Goal: Information Seeking & Learning: Learn about a topic

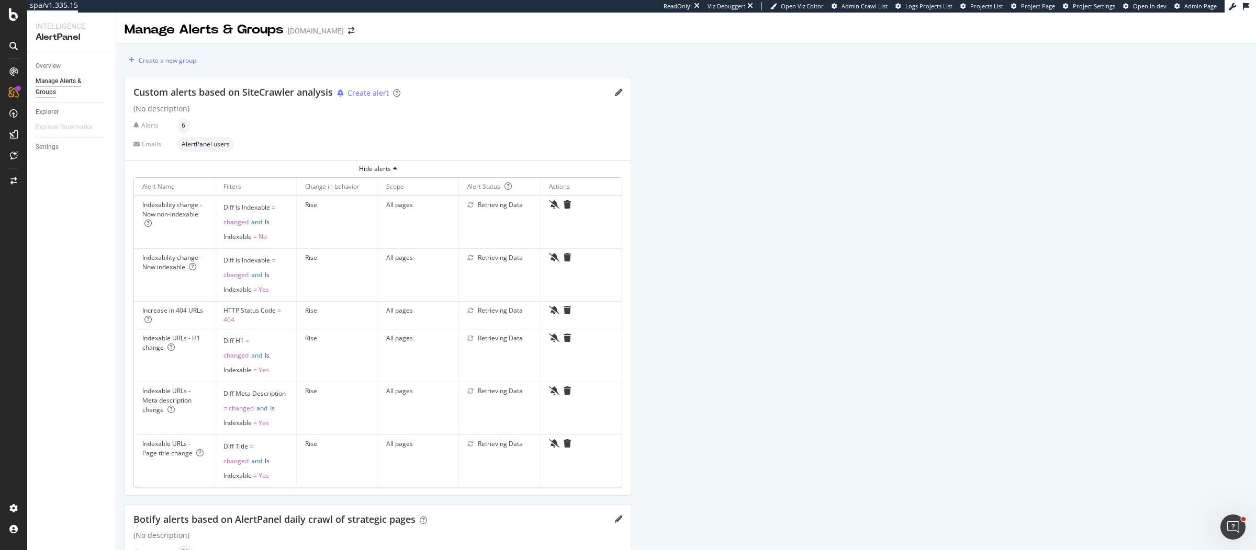
click at [928, 177] on div "Create a new group Custom alerts based on SiteCrawler analysis Create alert (No…" at bounding box center [685, 441] width 1139 height 796
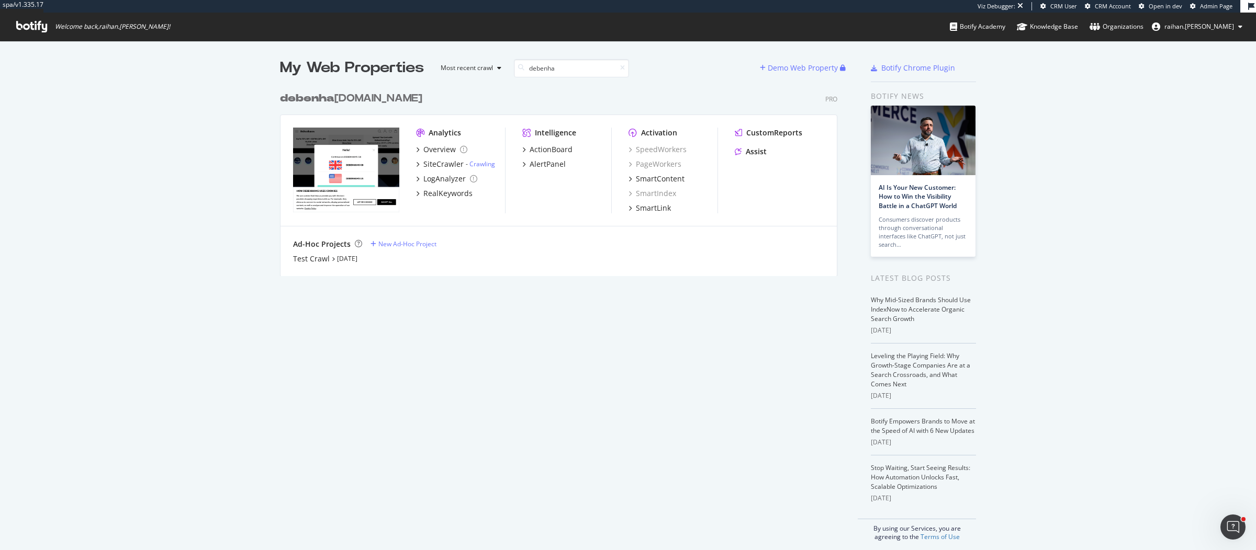
scroll to position [540, 1236]
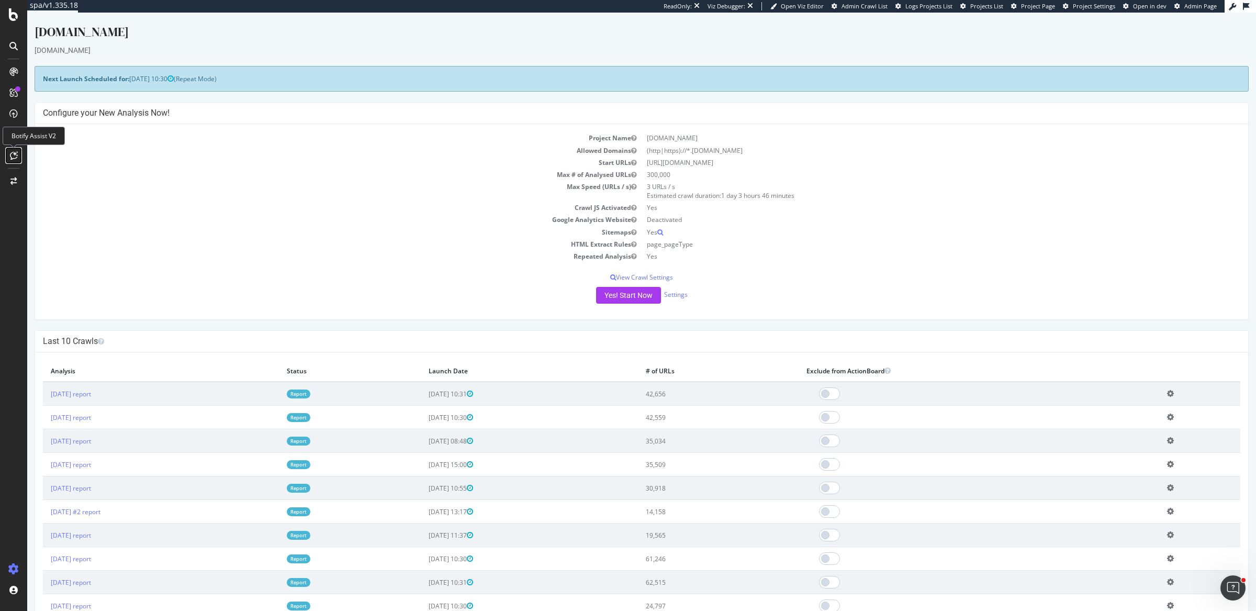
click at [12, 155] on icon at bounding box center [14, 155] width 8 height 8
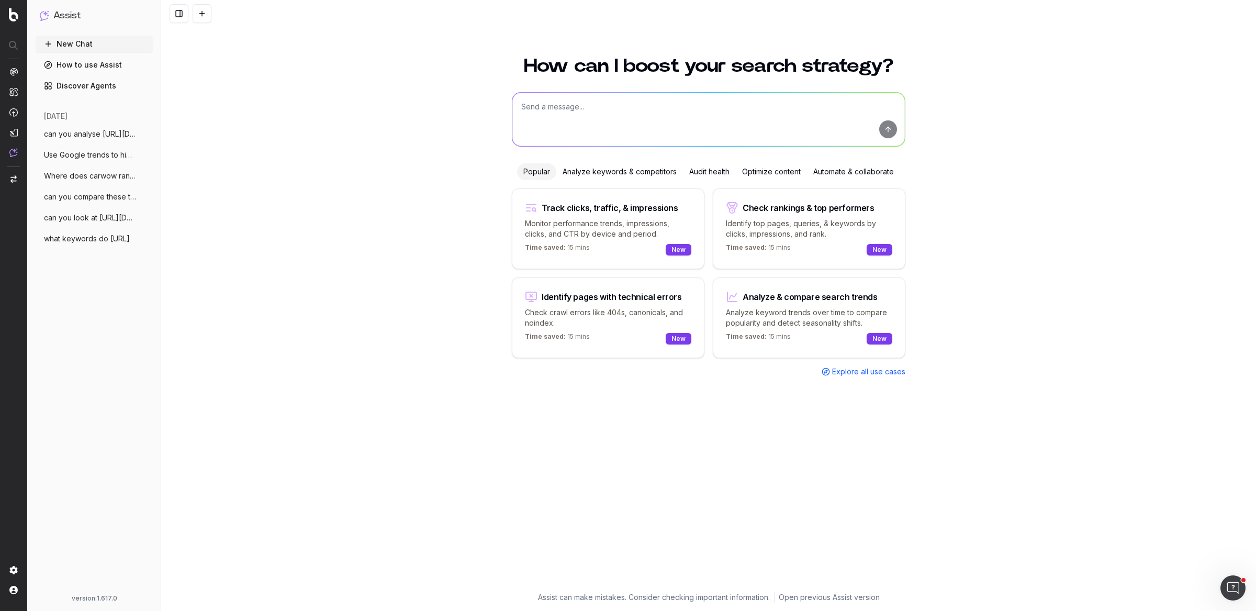
click at [89, 218] on span "can you look at https://www.carwow.co.uk" at bounding box center [90, 217] width 92 height 10
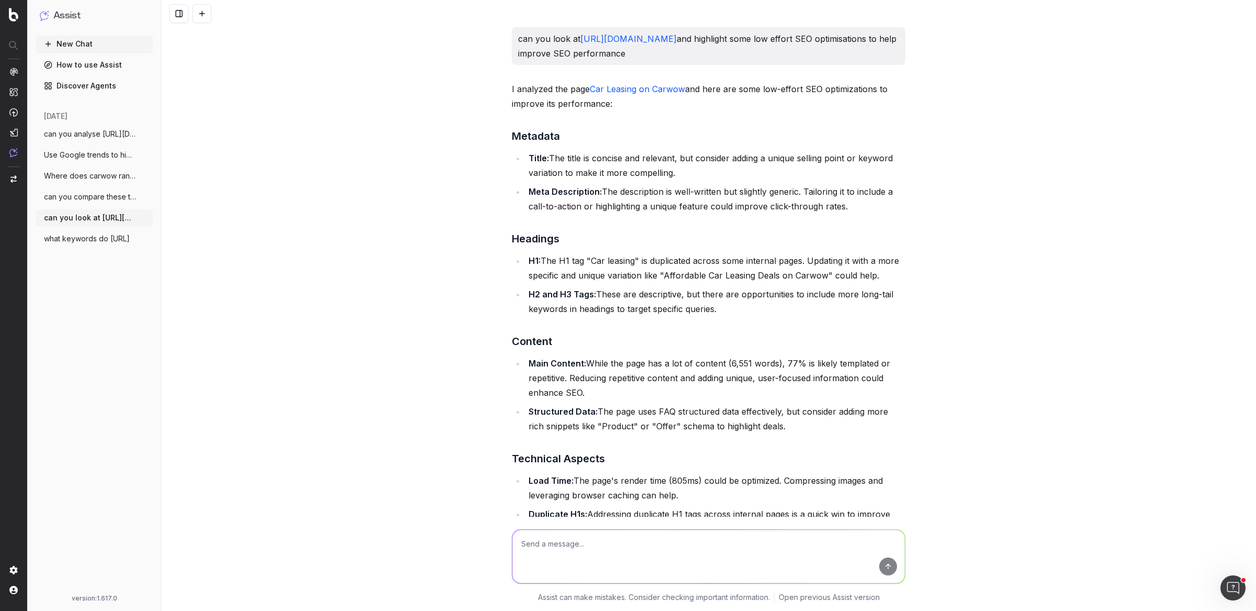
click at [111, 196] on span "can you compare these two pages and iden" at bounding box center [90, 196] width 92 height 10
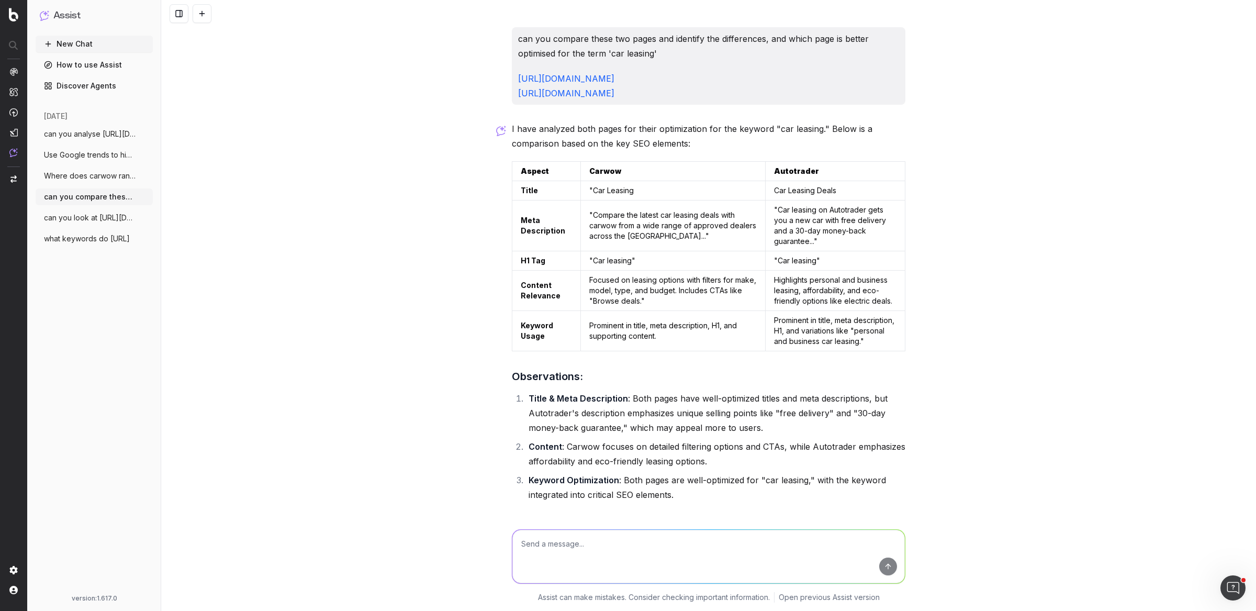
click at [97, 216] on span "can you look at https://www.carwow.co.uk" at bounding box center [90, 217] width 92 height 10
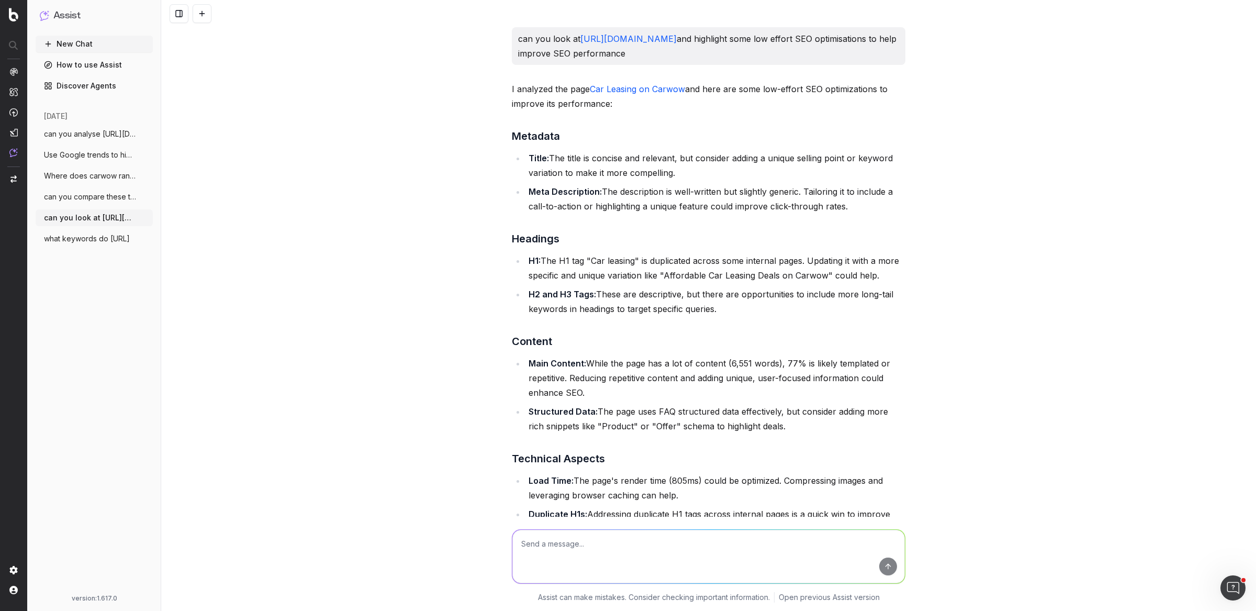
click at [90, 237] on span "what keywords do https://www.carwow.co.u" at bounding box center [87, 238] width 86 height 10
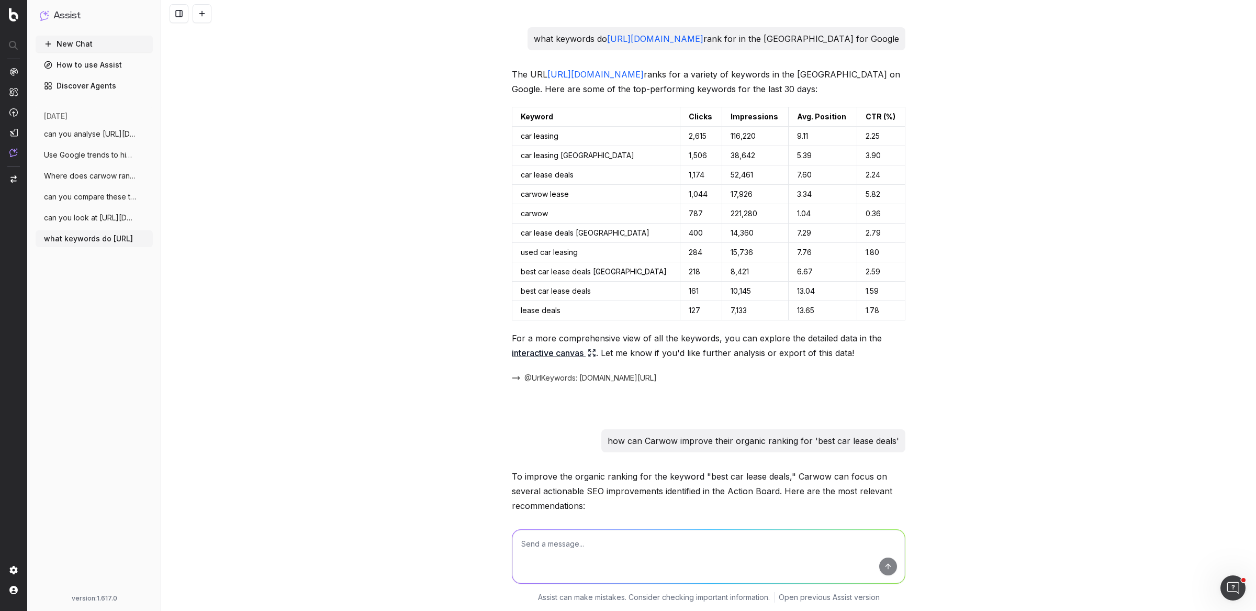
click at [117, 50] on button "New Chat" at bounding box center [94, 44] width 117 height 17
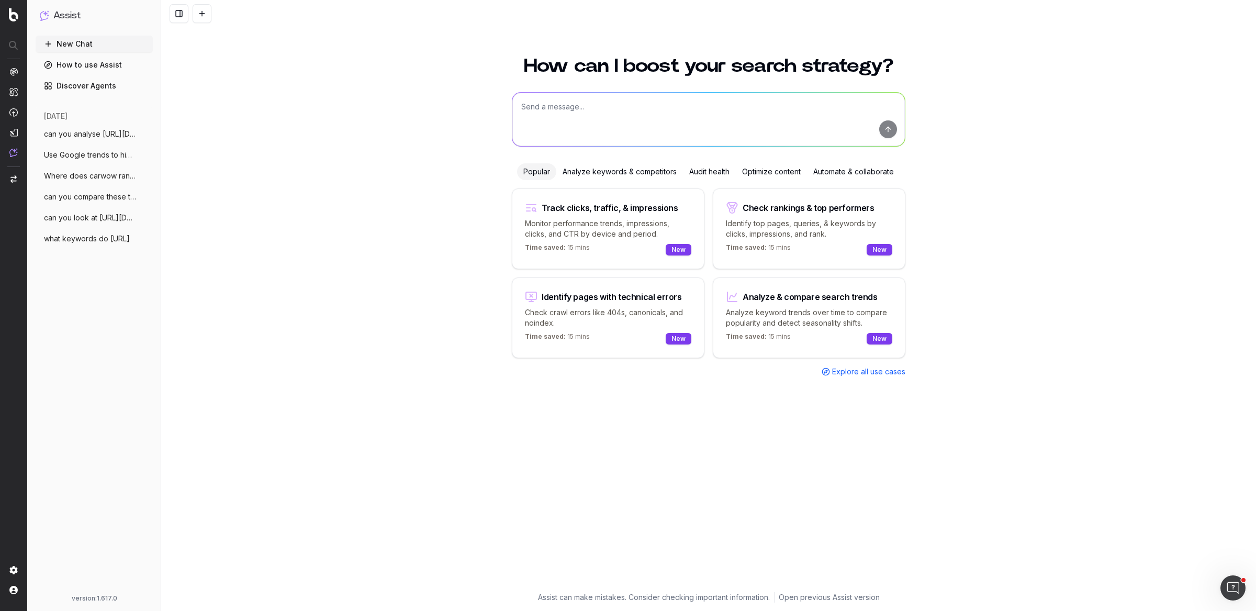
click at [642, 128] on textarea at bounding box center [708, 119] width 392 height 53
click at [98, 66] on link "How to use Assist" at bounding box center [94, 65] width 117 height 17
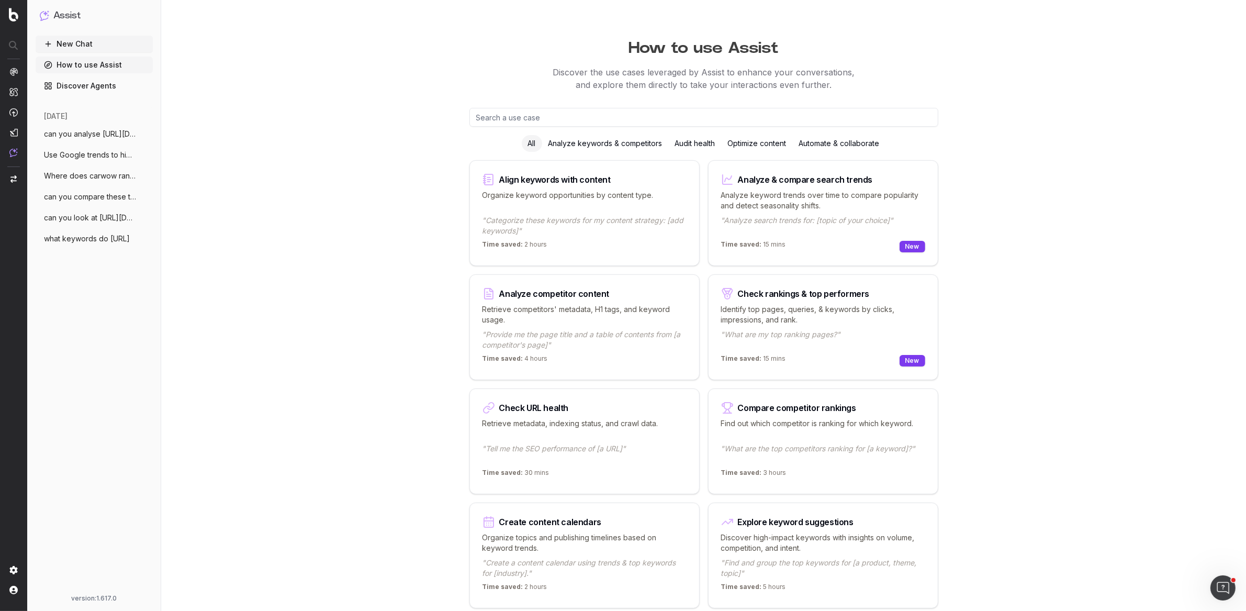
click at [788, 412] on div "Compare competitor rankings Find out which competitor is ranking for which keyw…" at bounding box center [823, 441] width 230 height 106
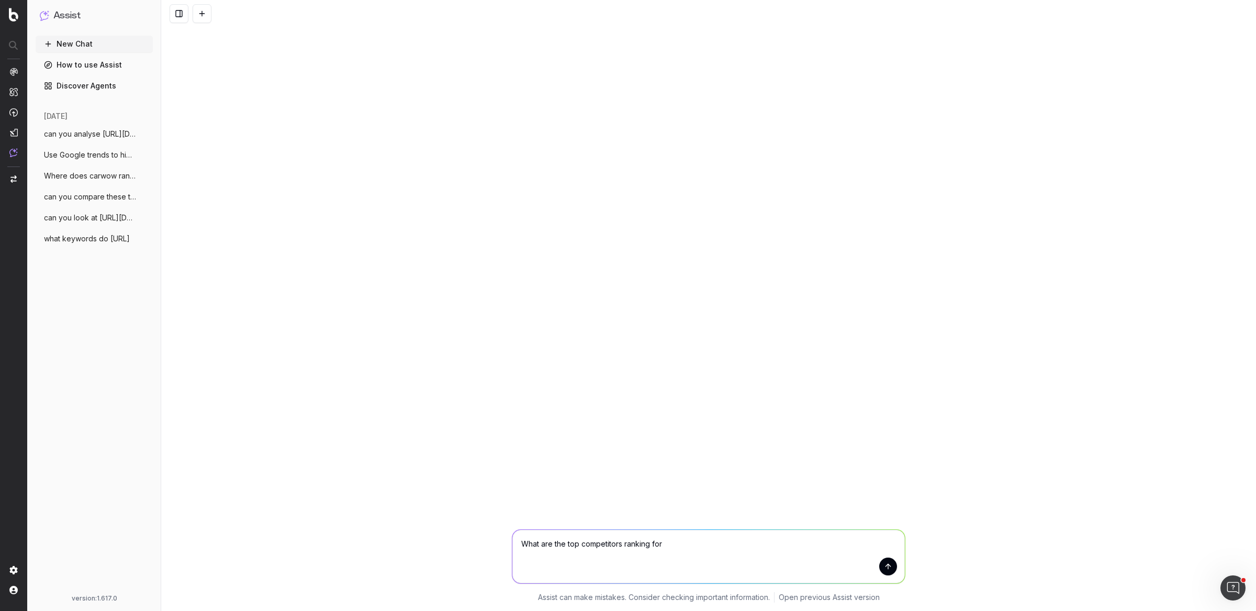
click at [599, 553] on textarea "What are the top competitors ranking for" at bounding box center [708, 555] width 392 height 53
click at [119, 70] on link "How to use Assist" at bounding box center [94, 65] width 117 height 17
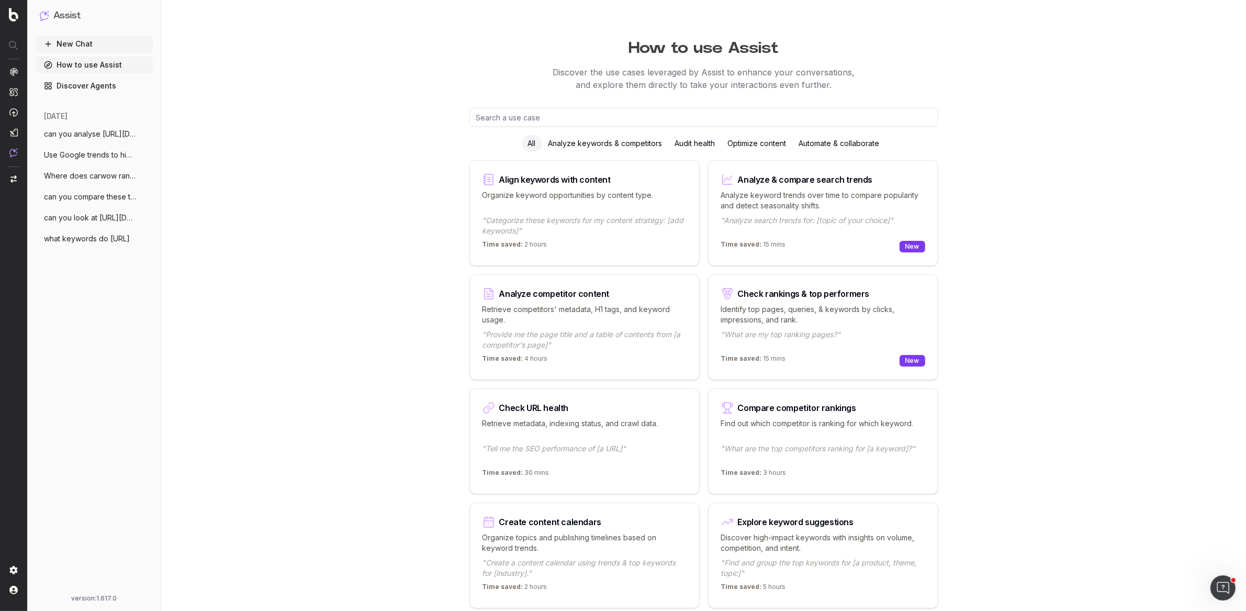
click at [116, 89] on link "Discover Agents" at bounding box center [94, 85] width 117 height 17
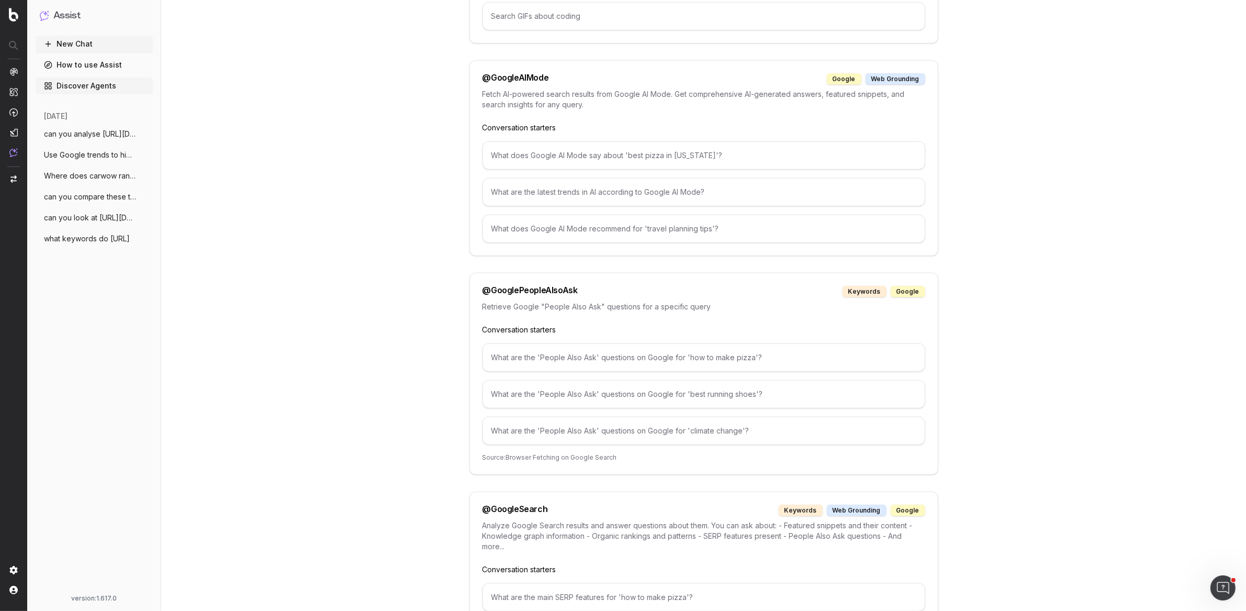
scroll to position [984, 0]
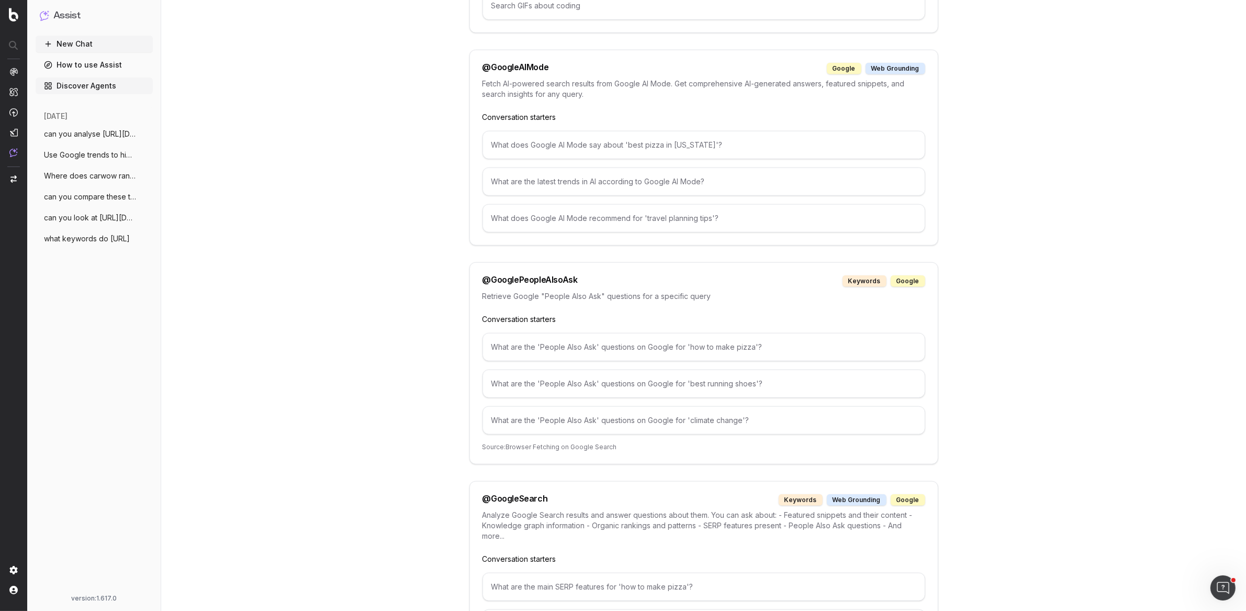
click at [122, 219] on span "can you look at https://www.carwow.co.uk" at bounding box center [90, 217] width 92 height 10
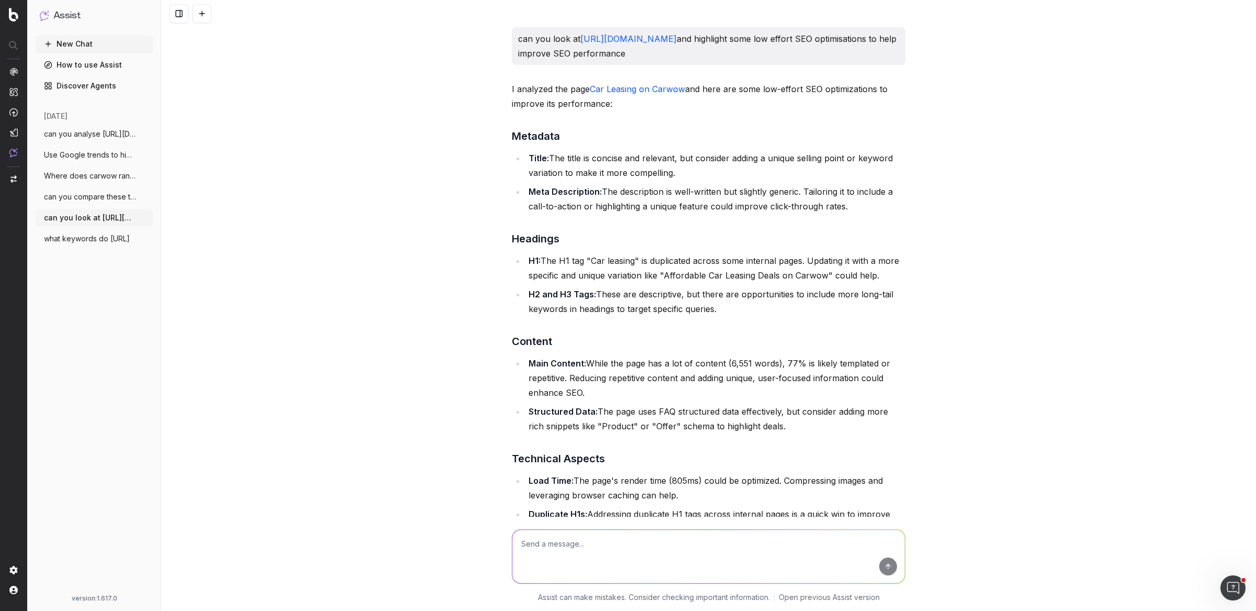
click at [543, 36] on p "can you look at https://www.carwow.co.uk/car-leasing and highlight some low eff…" at bounding box center [708, 45] width 381 height 29
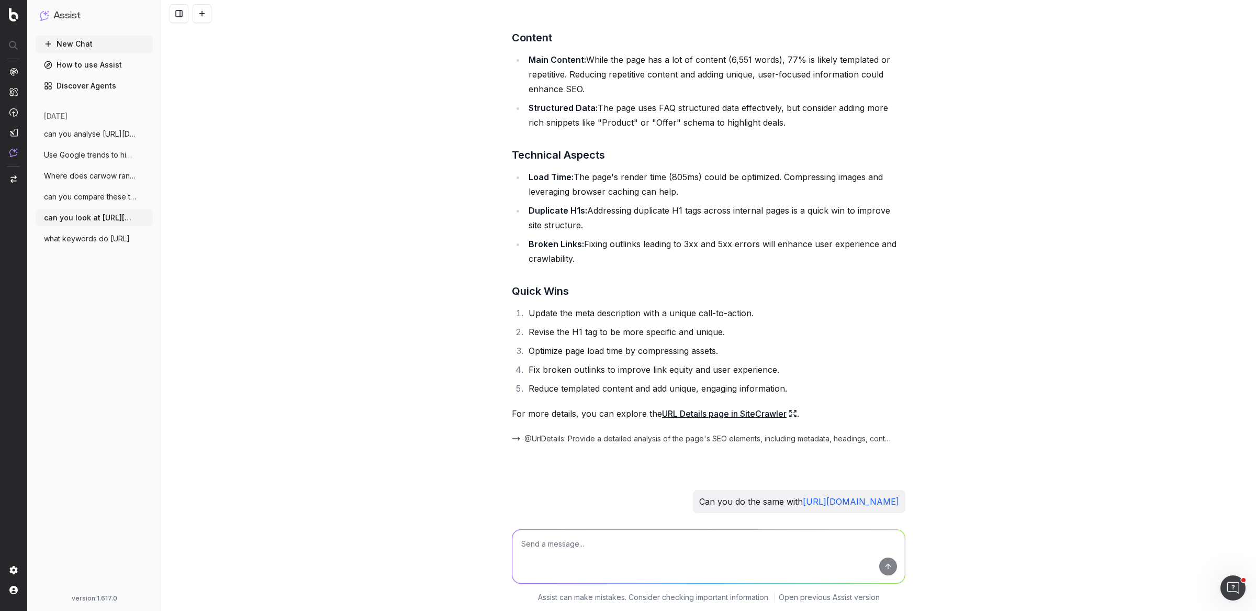
scroll to position [311, 0]
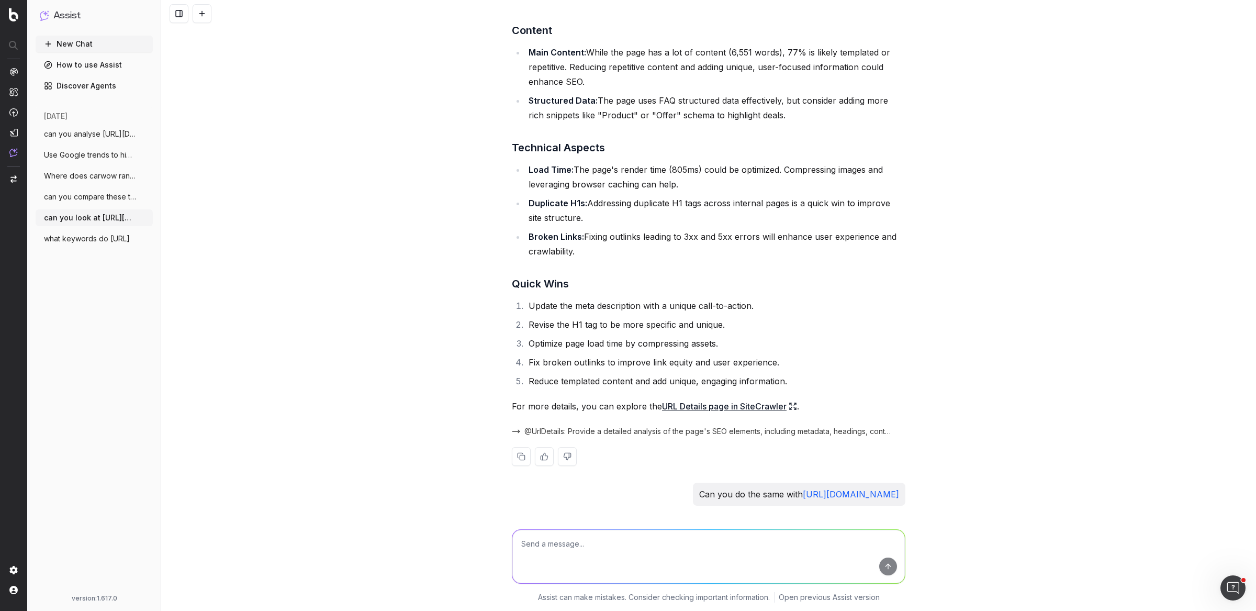
click at [718, 409] on link "URL Details page in SiteCrawler" at bounding box center [729, 406] width 135 height 15
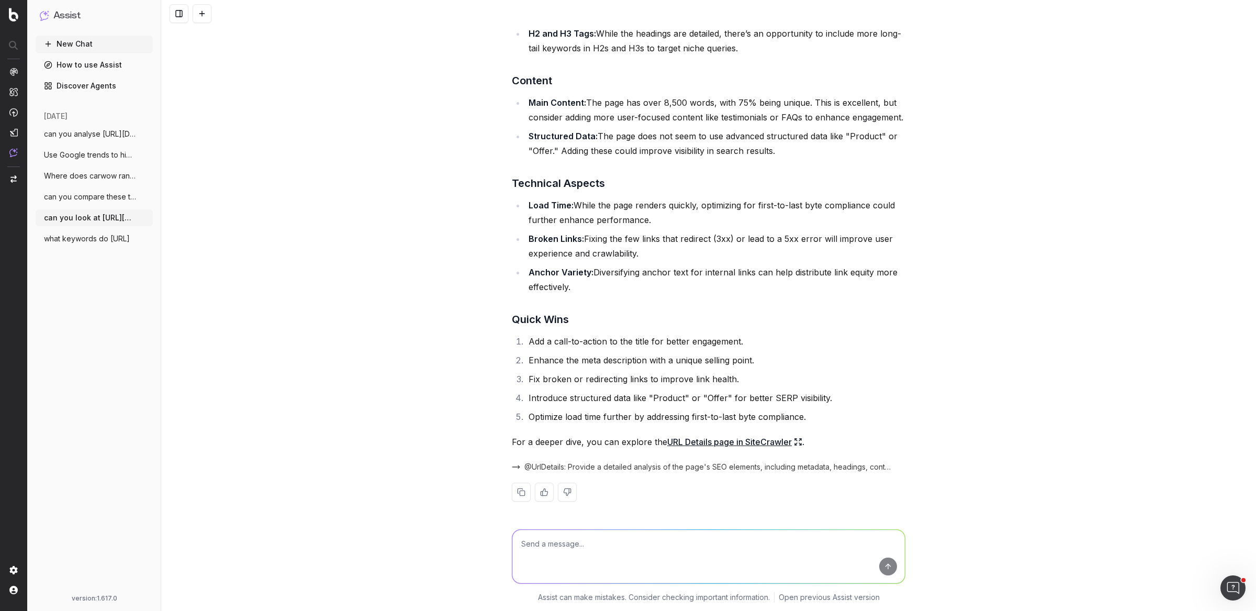
scroll to position [1012, 0]
click at [540, 339] on li "Add a call-to-action to the title for better engagement." at bounding box center [715, 340] width 380 height 15
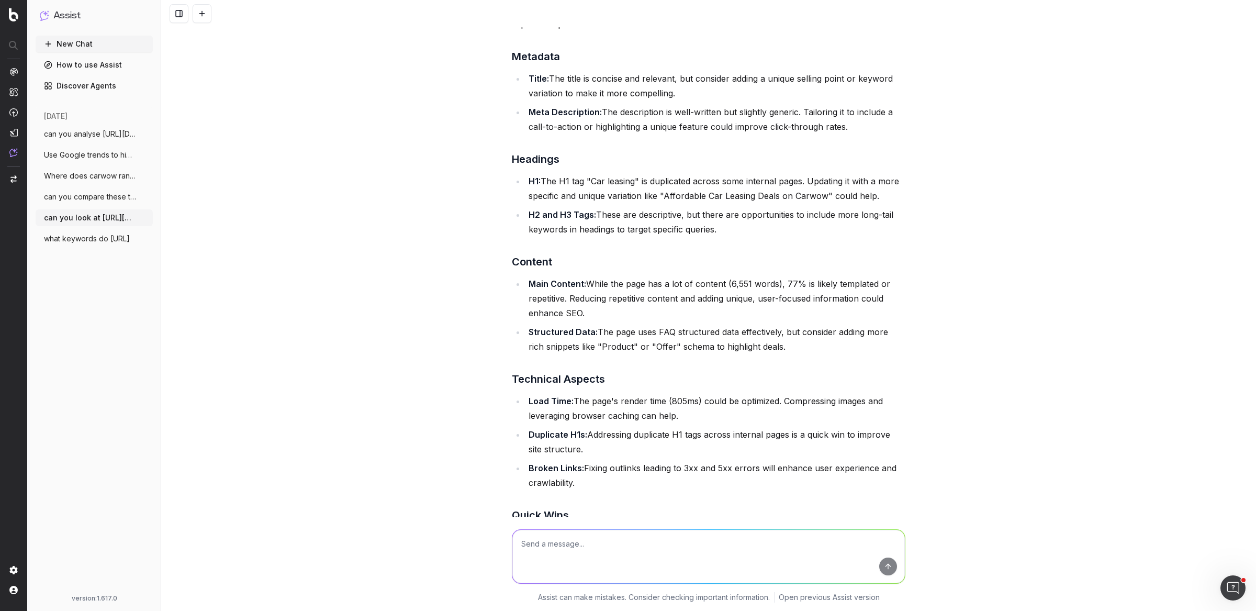
scroll to position [0, 0]
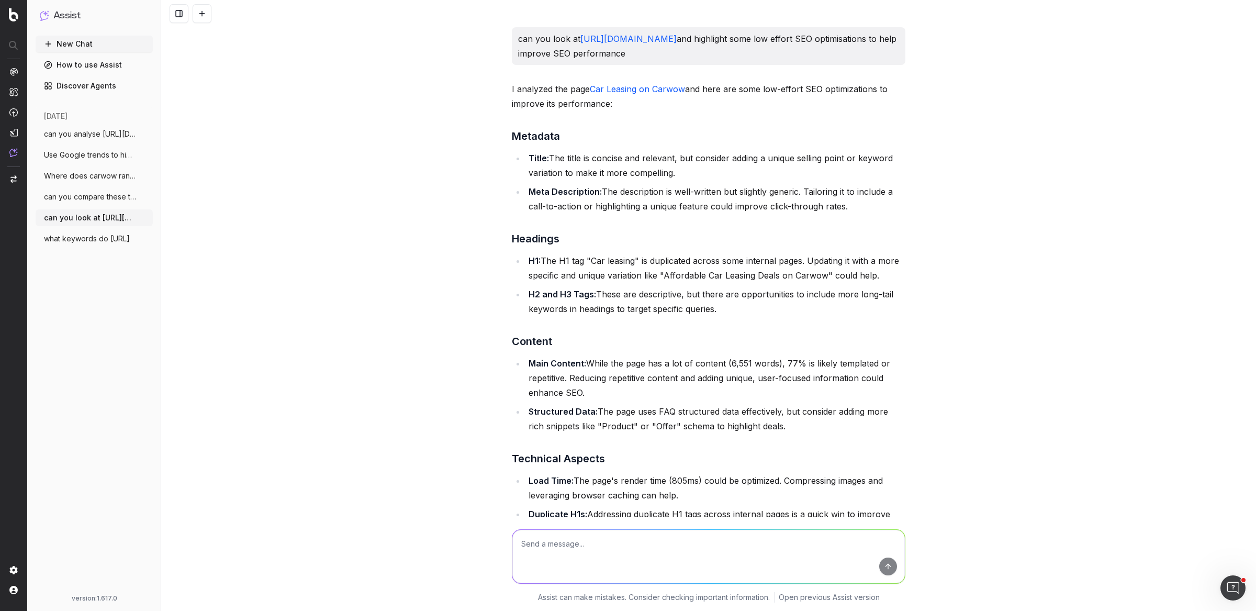
click at [76, 239] on span "what keywords do https://www.carwow.co.u" at bounding box center [87, 238] width 86 height 10
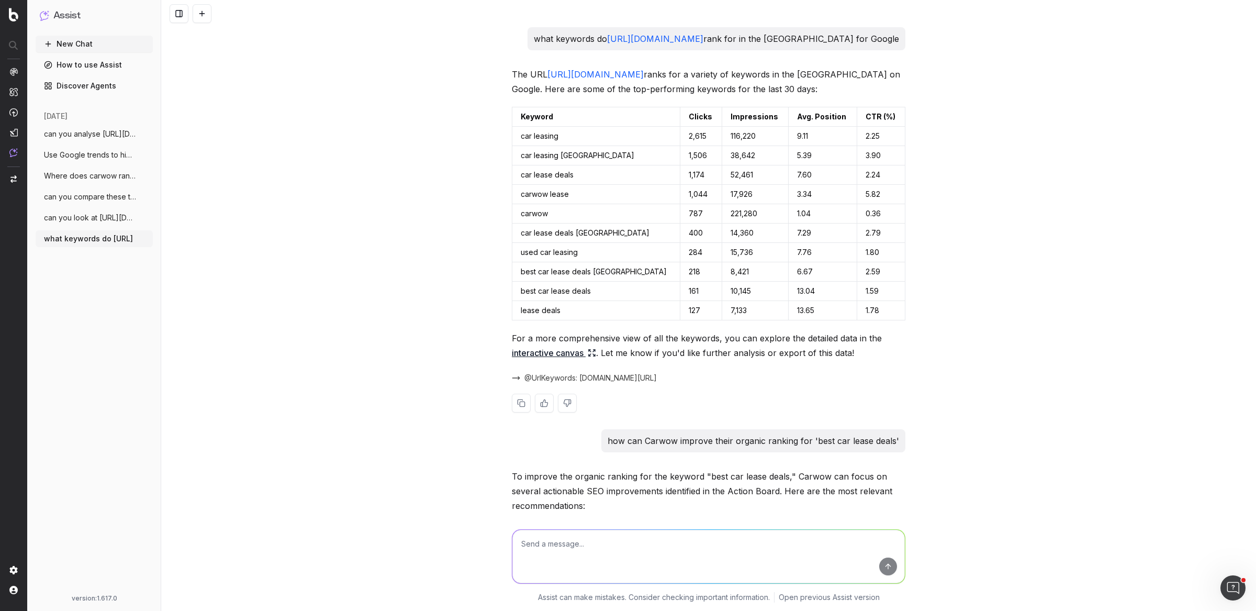
click at [549, 353] on link "interactive canvas" at bounding box center [554, 352] width 84 height 15
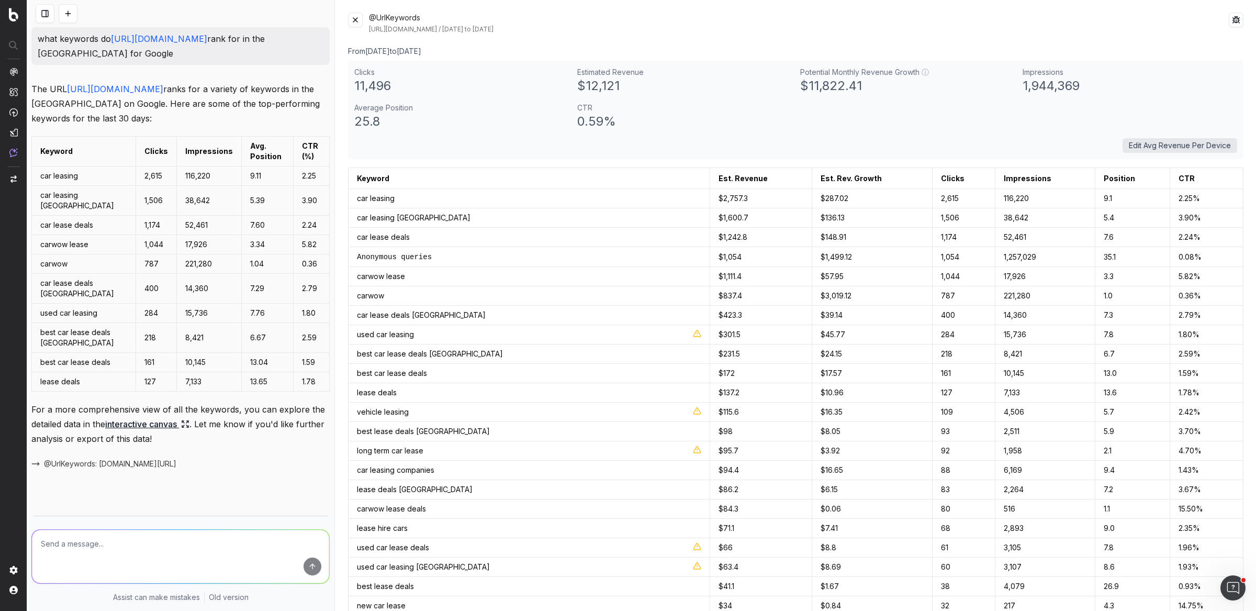
click at [359, 20] on button at bounding box center [355, 20] width 15 height 15
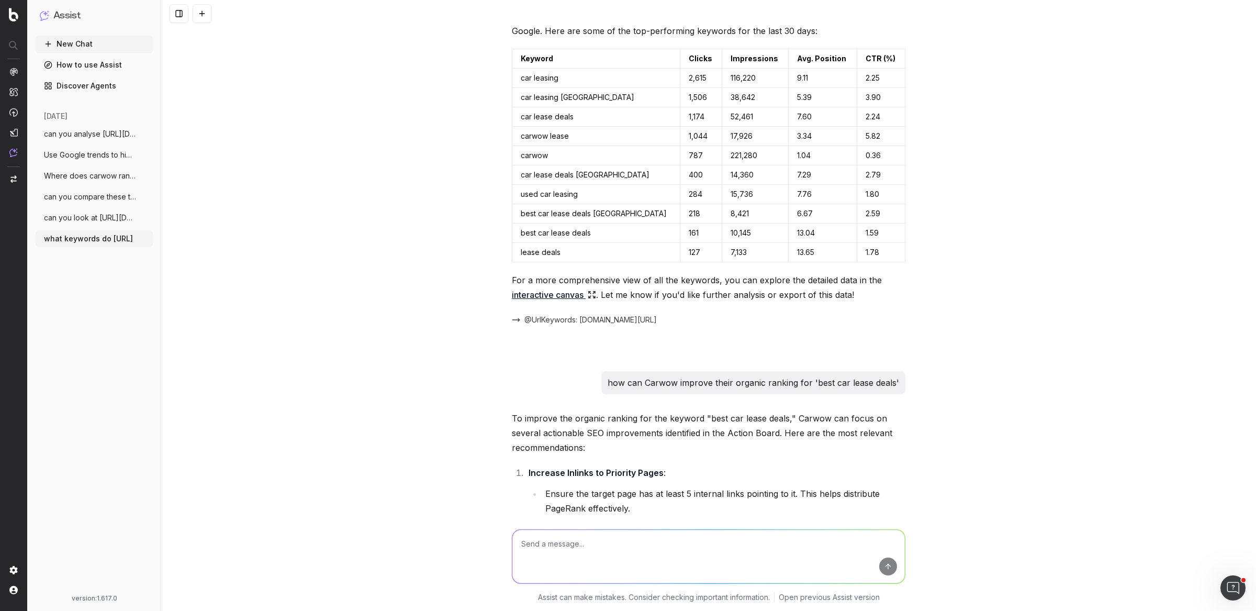
scroll to position [65, 0]
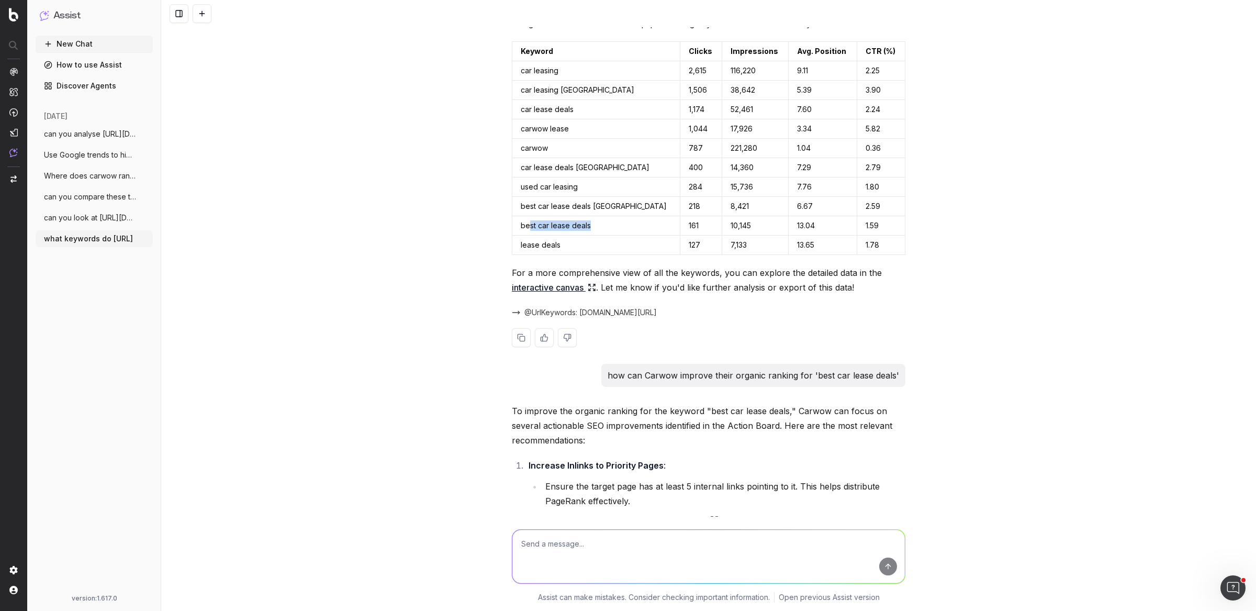
drag, startPoint x: 522, startPoint y: 221, endPoint x: 589, endPoint y: 225, distance: 67.1
click at [589, 225] on td "best car lease deals" at bounding box center [596, 225] width 168 height 19
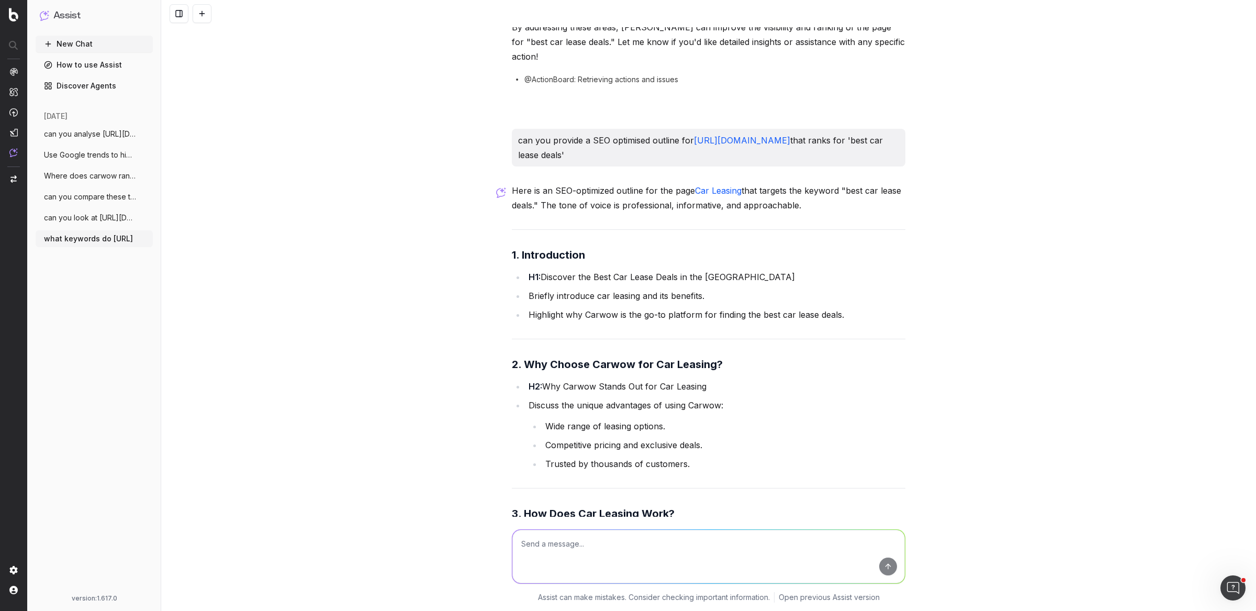
scroll to position [0, 0]
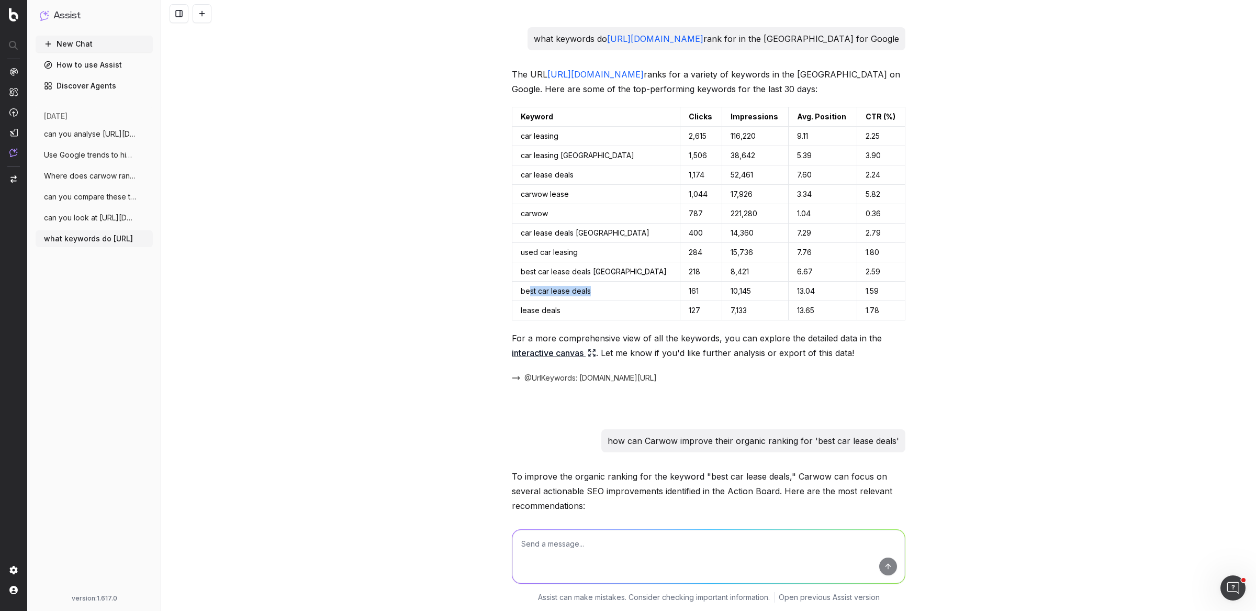
click at [99, 180] on span "Where does carwow rank for 'used cars fo" at bounding box center [90, 176] width 92 height 10
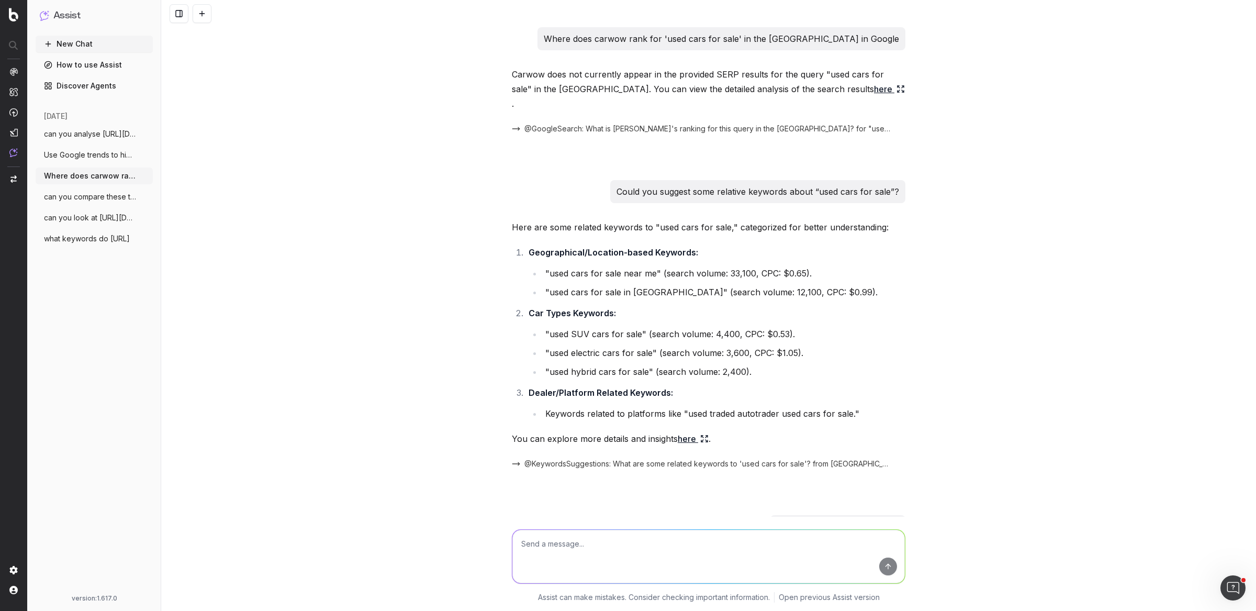
click at [850, 39] on p "Where does carwow rank for 'used cars for sale' in the UK in Google" at bounding box center [721, 38] width 355 height 15
click at [584, 80] on p "Carwow does not currently appear in the provided SERP results for the query "us…" at bounding box center [708, 89] width 393 height 44
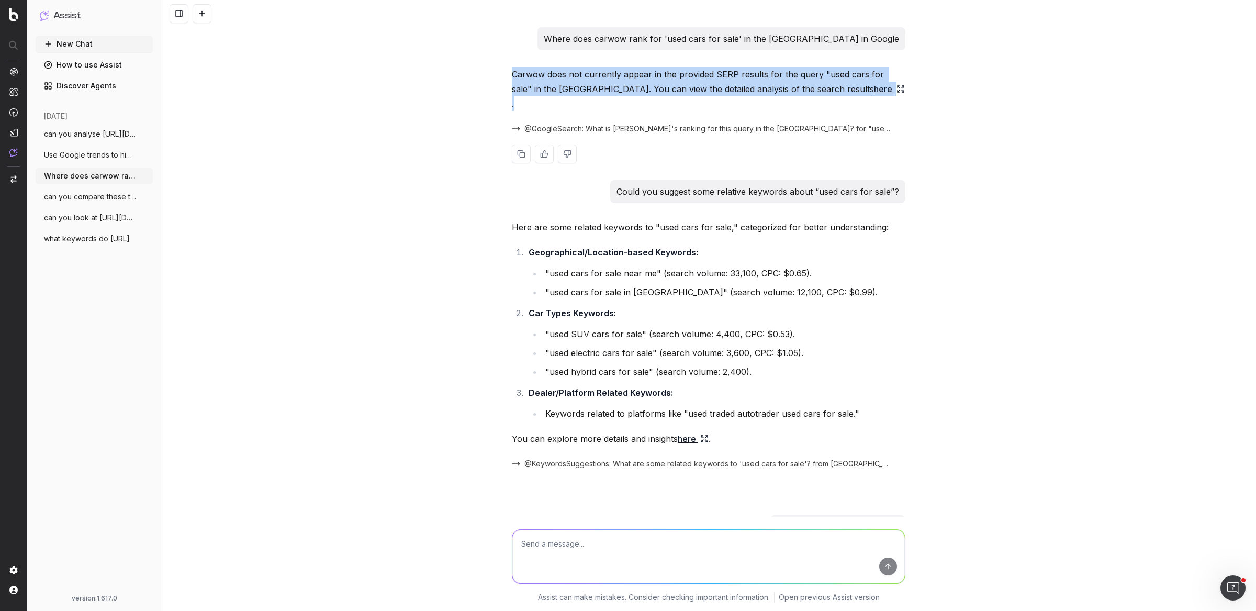
click at [584, 80] on p "Carwow does not currently appear in the provided SERP results for the query "us…" at bounding box center [708, 89] width 393 height 44
click at [874, 93] on link "here" at bounding box center [889, 89] width 31 height 15
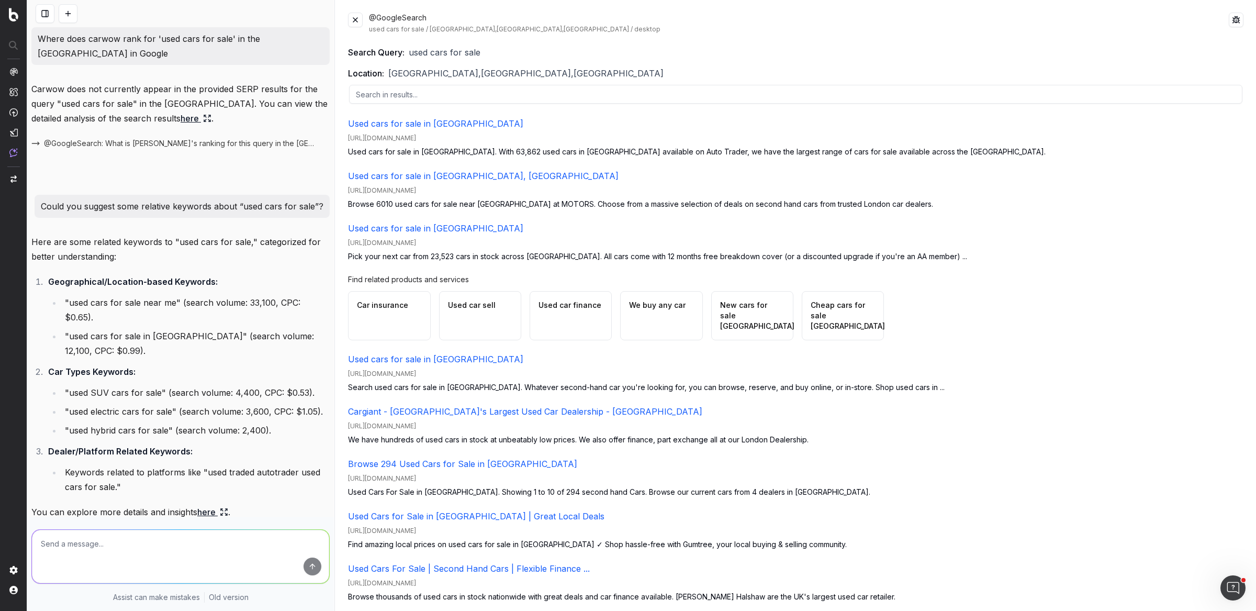
click at [354, 21] on button at bounding box center [355, 20] width 15 height 15
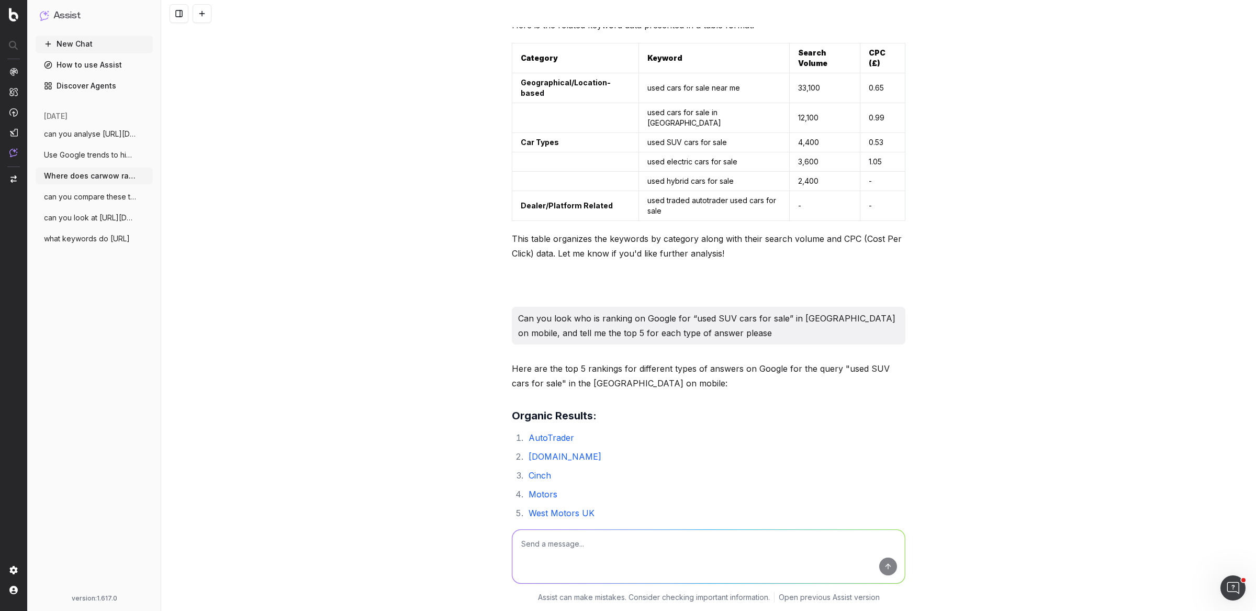
scroll to position [449, 0]
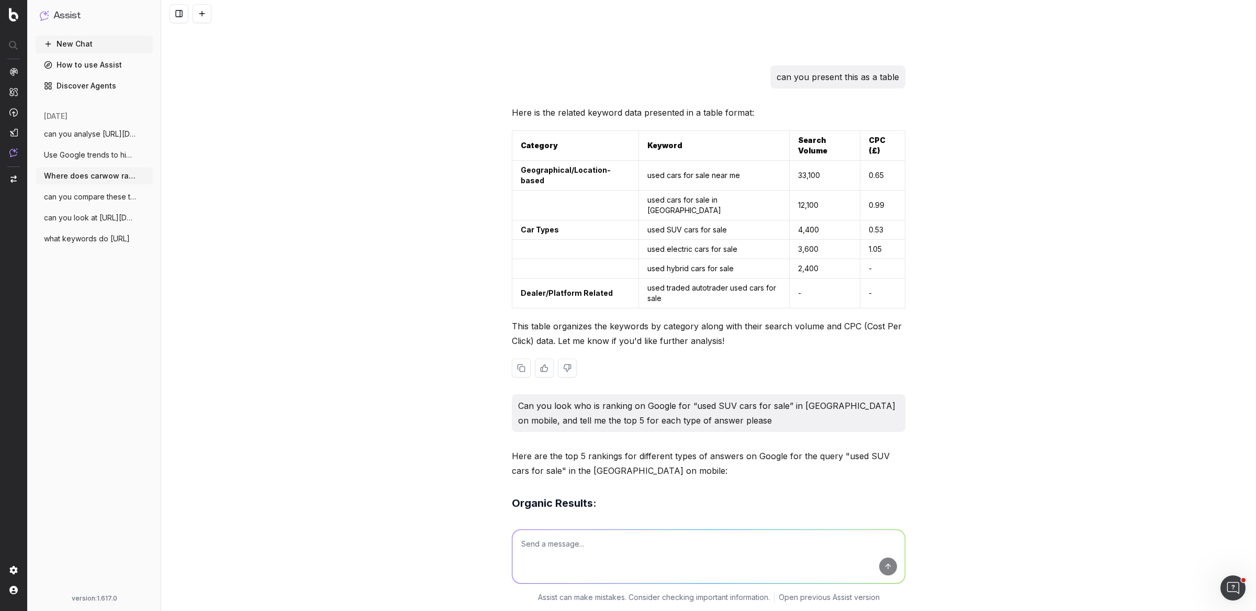
click at [683, 220] on td "used SUV cars for sale" at bounding box center [714, 229] width 151 height 19
click at [837, 398] on p "Can you look who is ranking on Google for “used SUV cars for sale” in UK on mob…" at bounding box center [708, 412] width 381 height 29
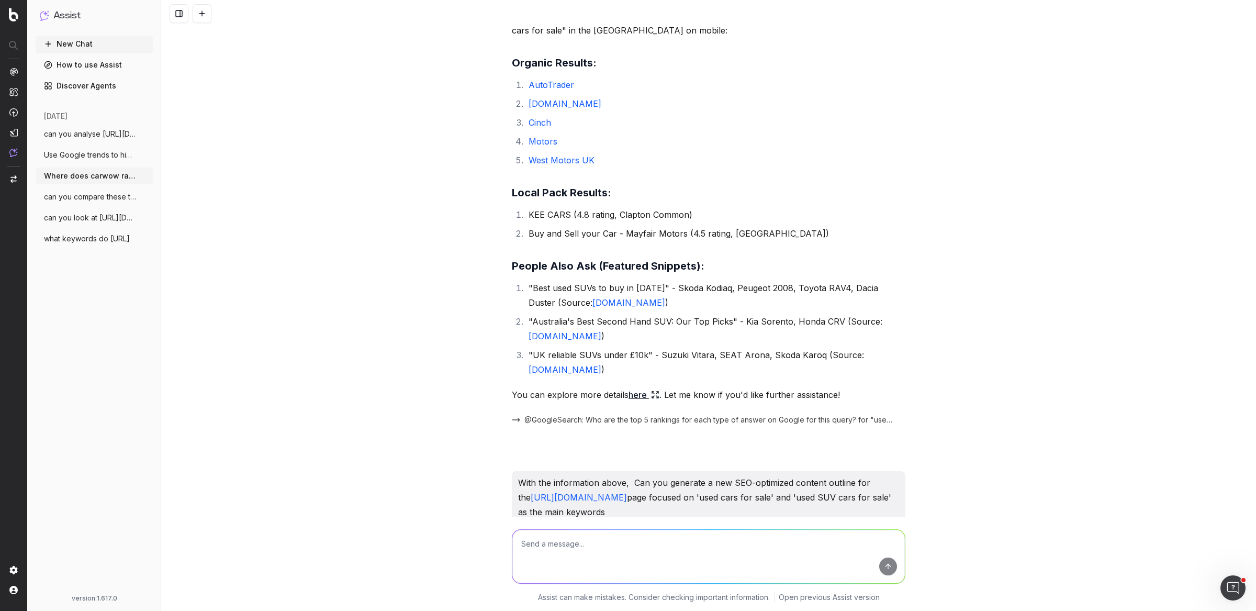
scroll to position [918, 0]
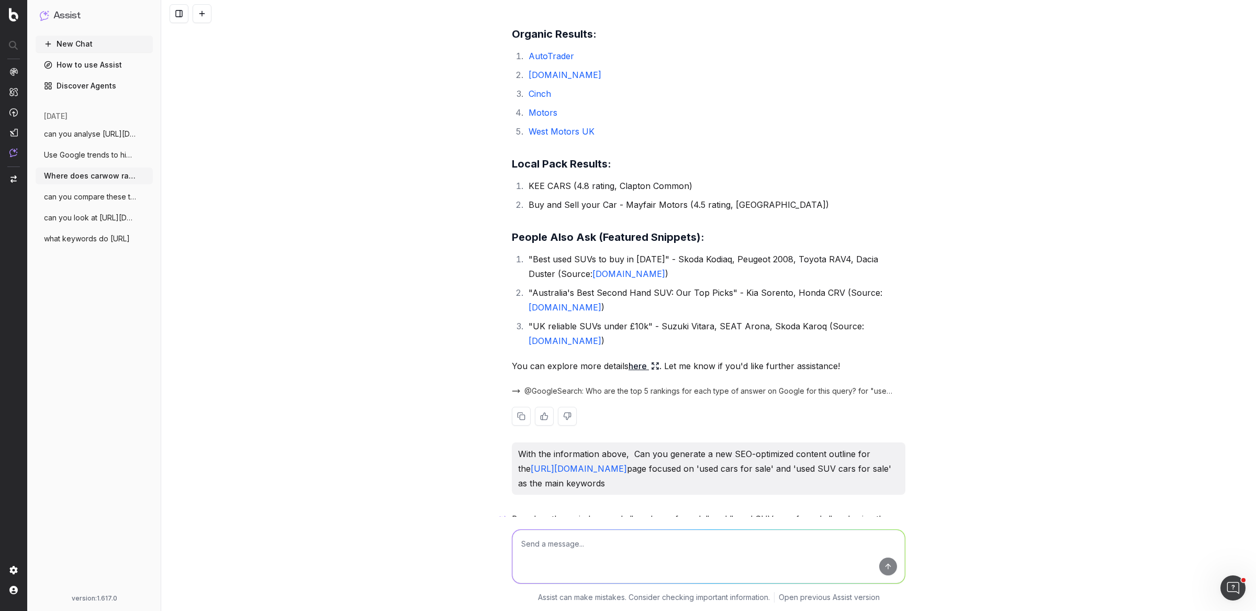
click at [641, 358] on link "here" at bounding box center [643, 365] width 31 height 15
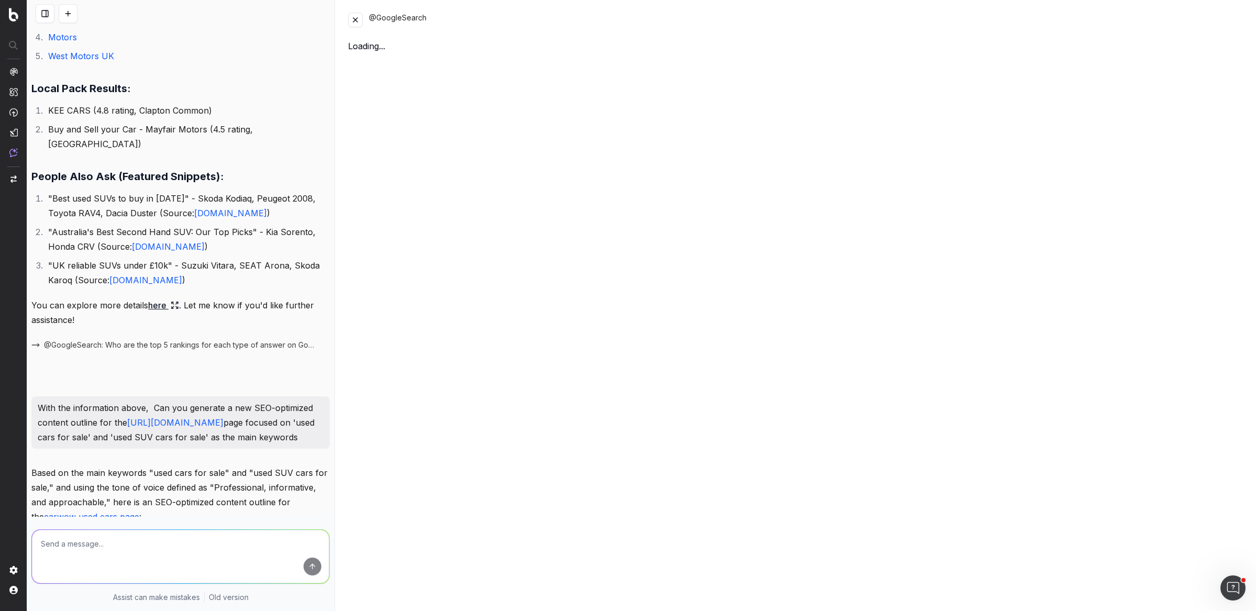
scroll to position [1073, 0]
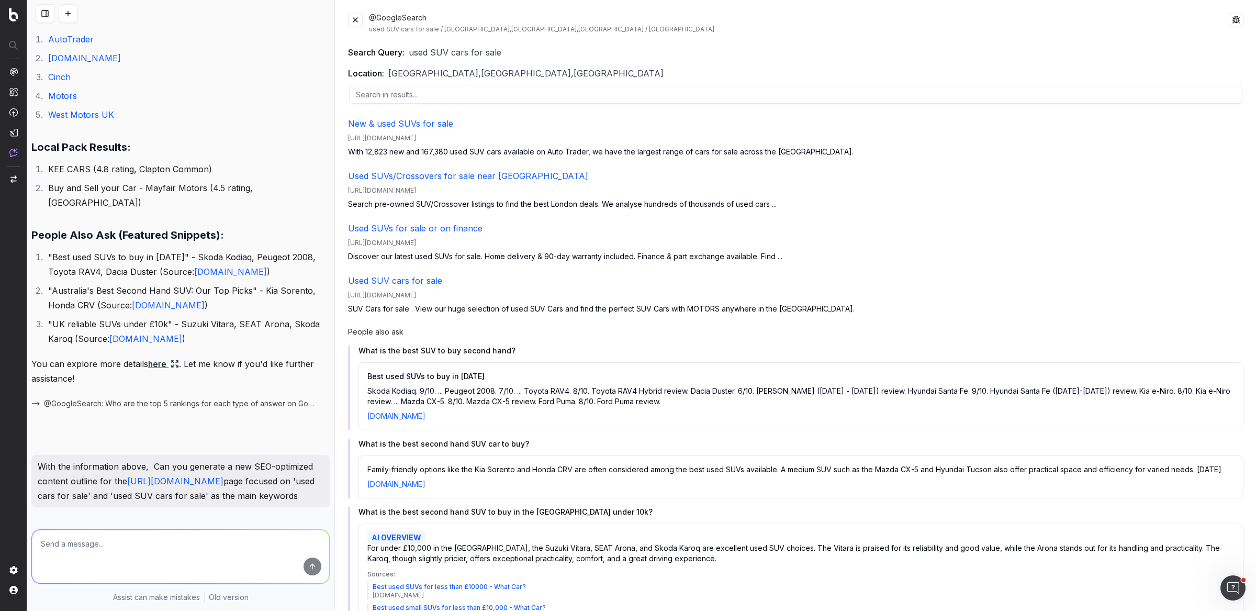
click at [358, 19] on button at bounding box center [355, 20] width 15 height 15
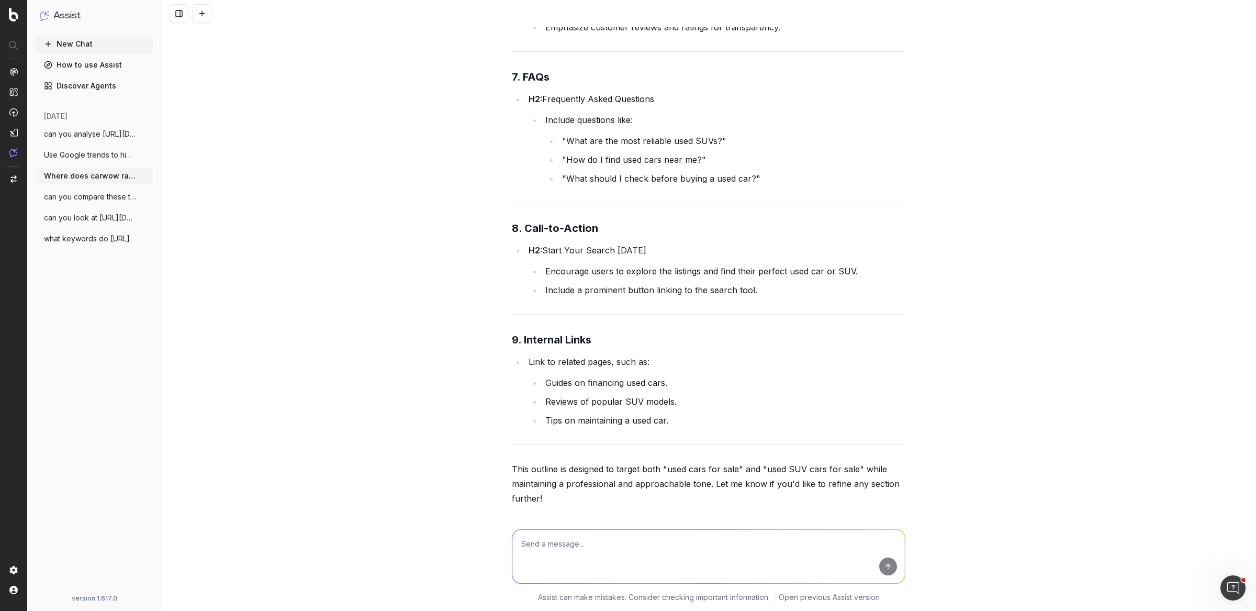
scroll to position [2257, 0]
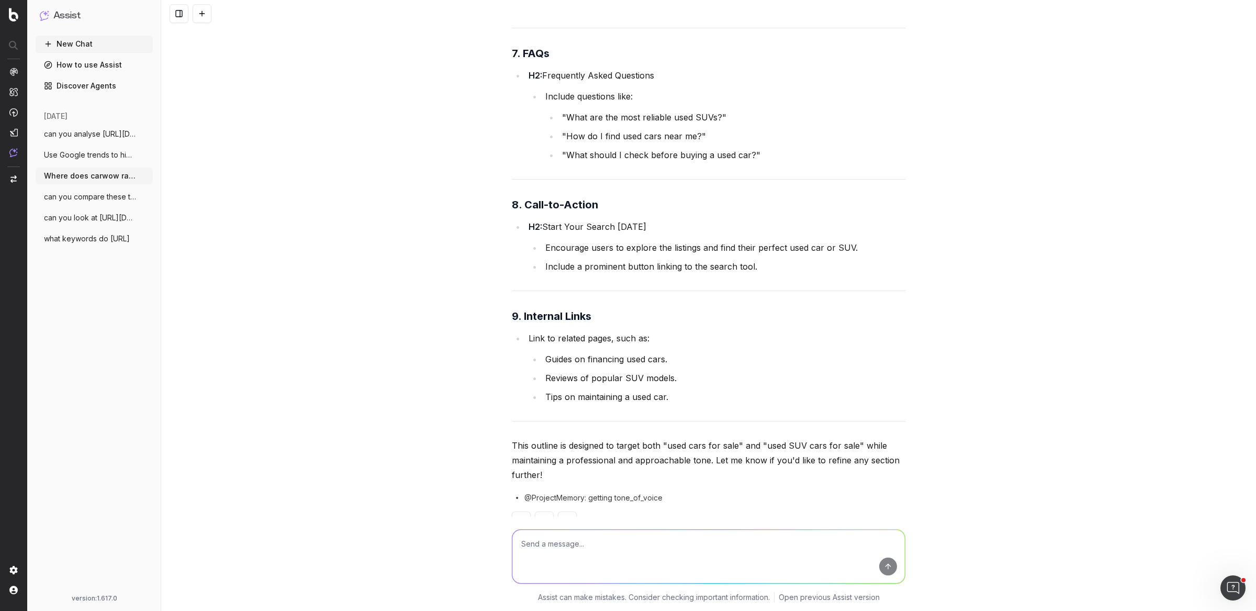
click at [97, 194] on span "can you compare these two pages and iden" at bounding box center [90, 196] width 92 height 10
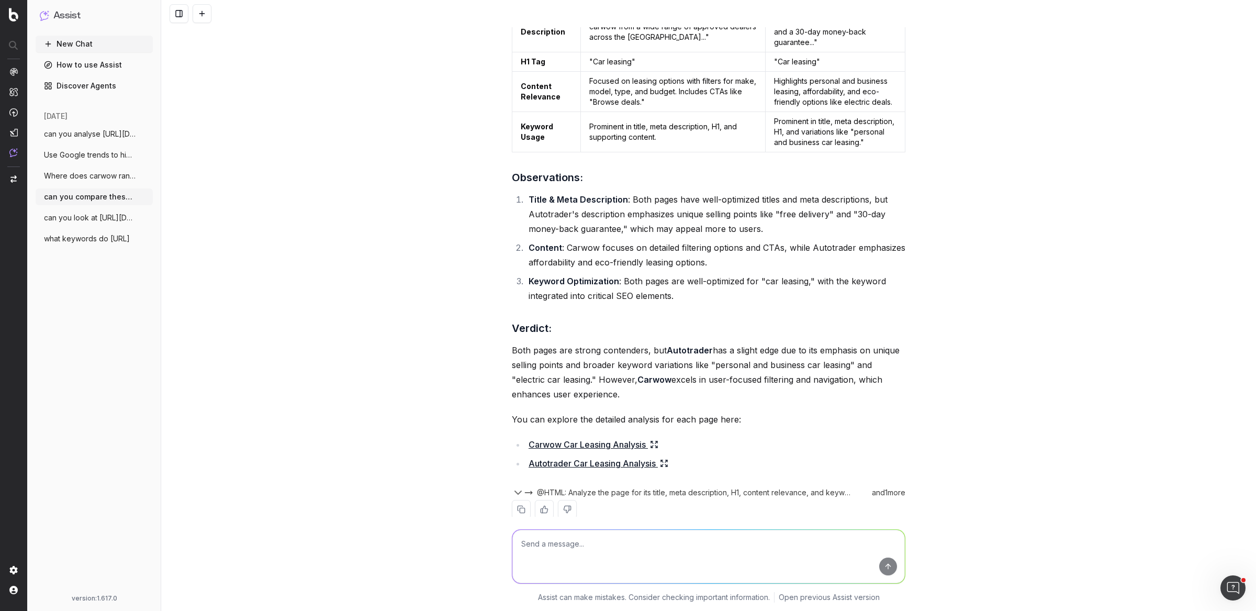
scroll to position [205, 0]
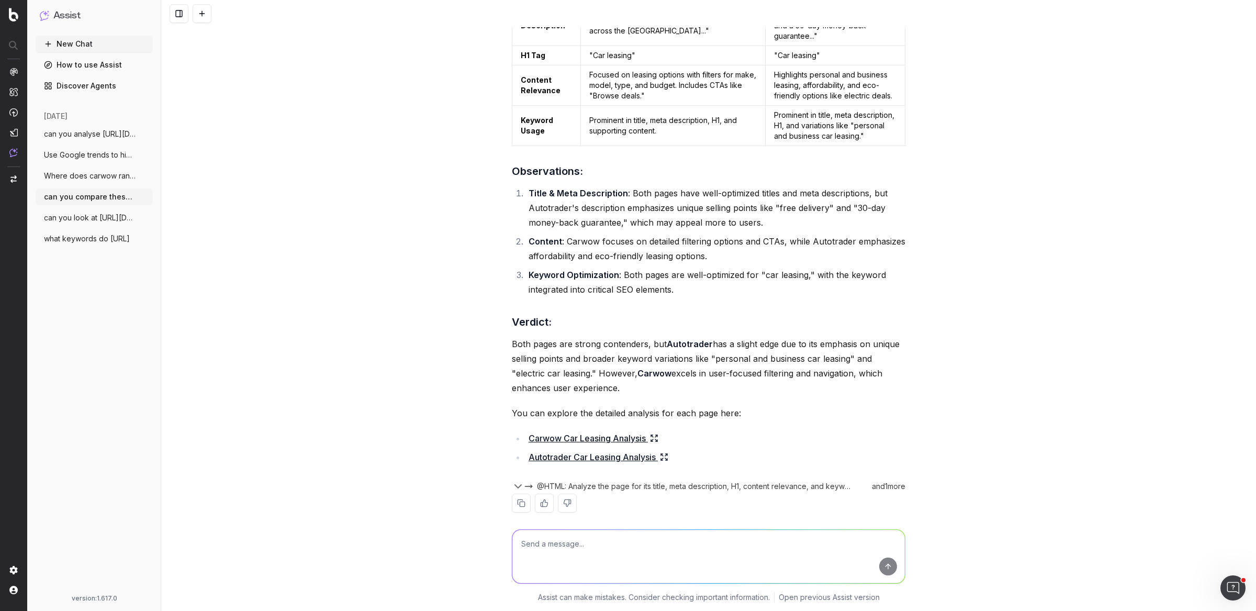
click at [904, 310] on div "can you compare these two pages and identify the differences, and which page is…" at bounding box center [708, 175] width 402 height 707
click at [95, 217] on span "can you look at https://www.carwow.co.uk" at bounding box center [90, 217] width 92 height 10
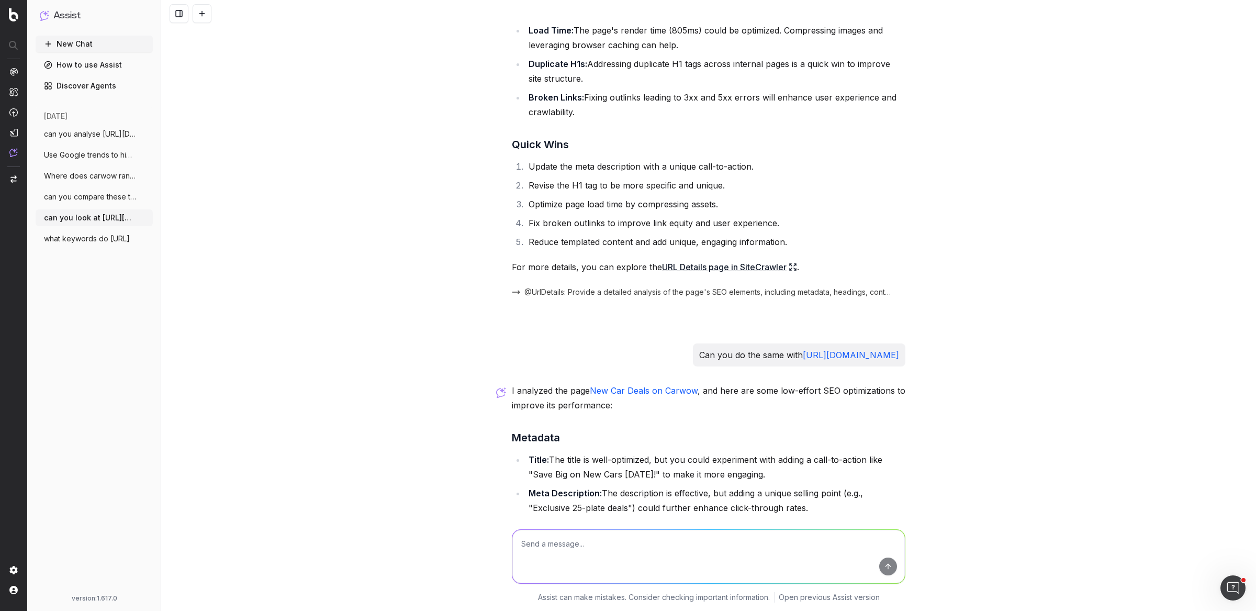
scroll to position [436, 0]
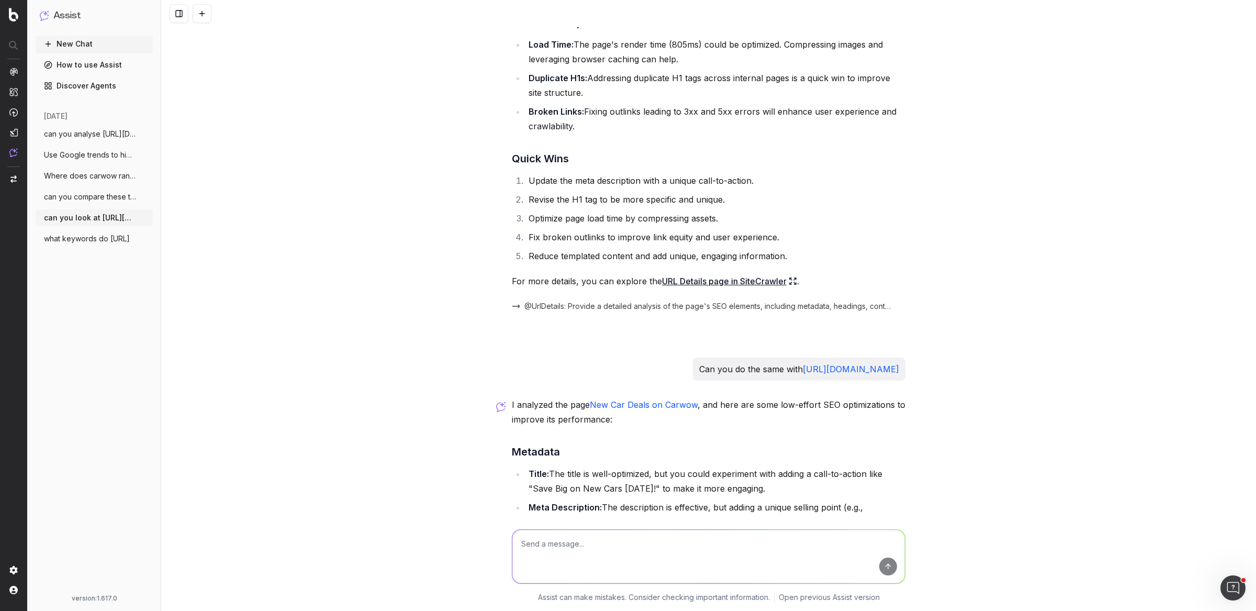
click at [67, 244] on button "what keywords do https://www.carwow.co.u" at bounding box center [94, 238] width 117 height 17
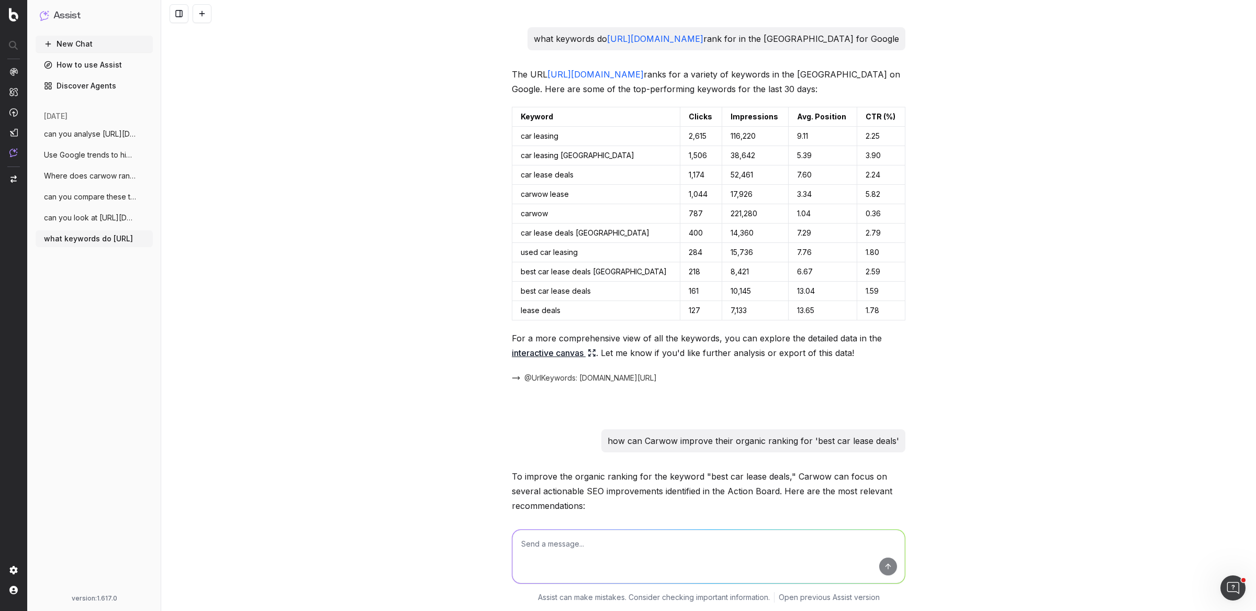
click at [367, 274] on div "what keywords do https://www.carwow.co.uk/car-leasing rank for in the UK for Go…" at bounding box center [708, 305] width 1095 height 611
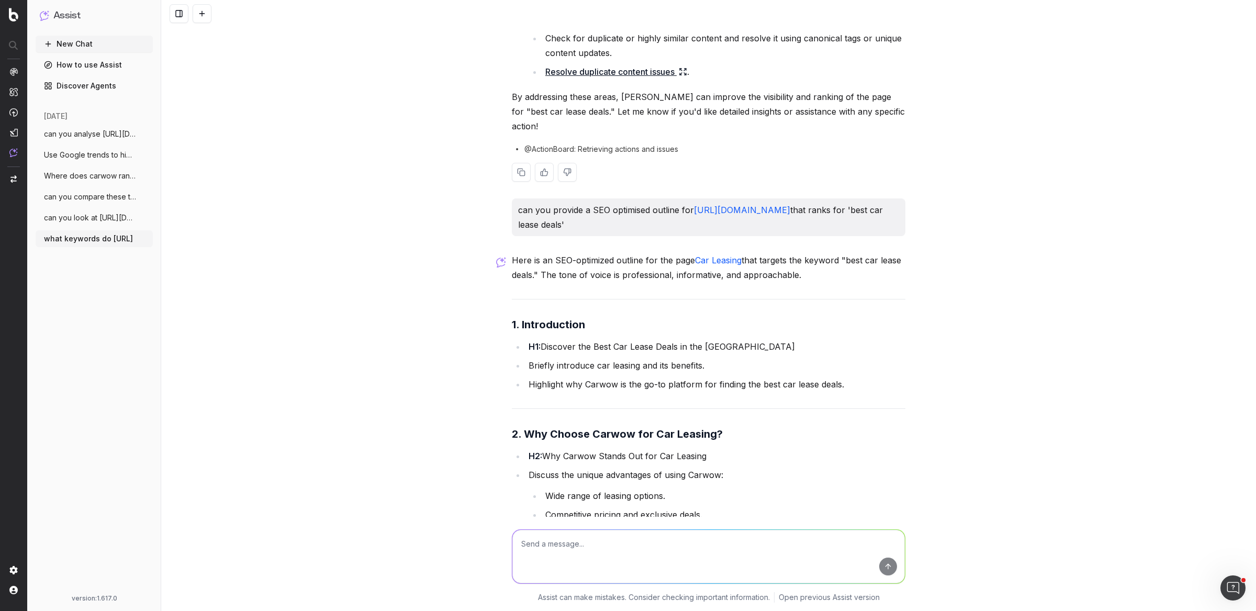
scroll to position [981, 0]
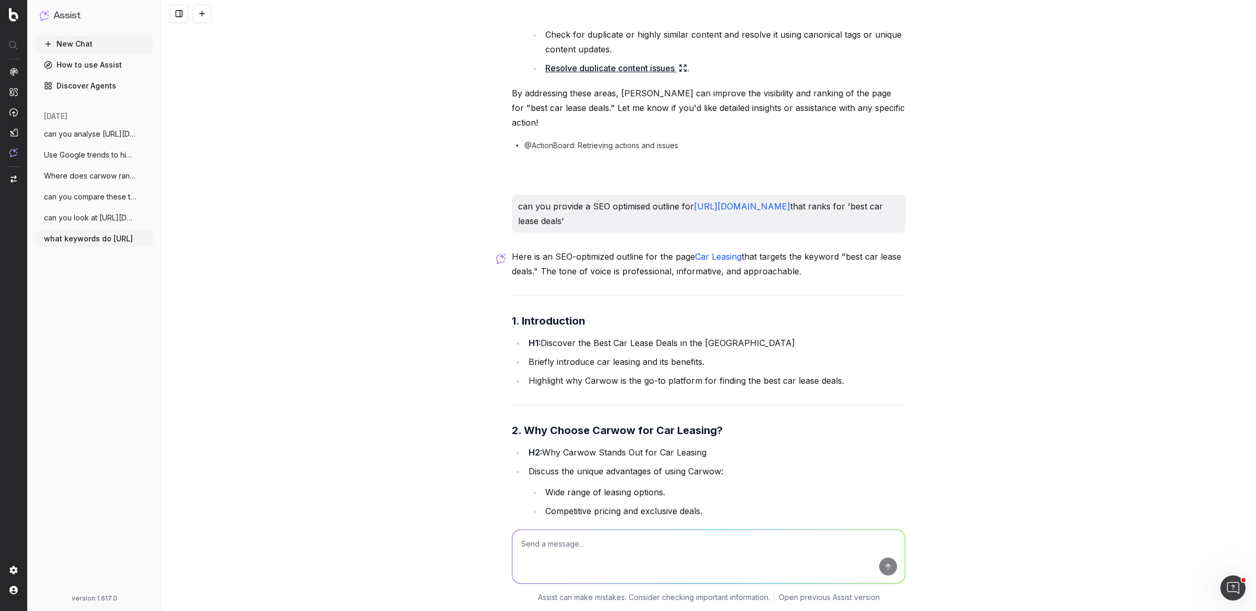
click at [75, 179] on span "Where does carwow rank for 'used cars fo" at bounding box center [90, 176] width 92 height 10
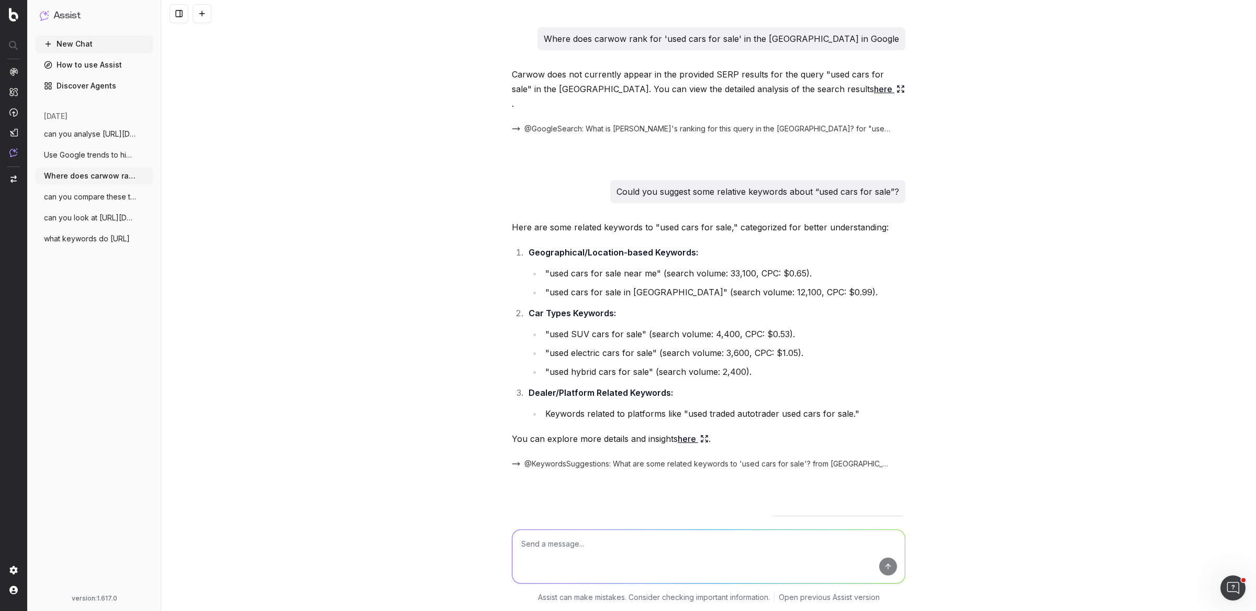
click at [55, 138] on span "can you analyse https://www.carwow.co.uk" at bounding box center [90, 134] width 92 height 10
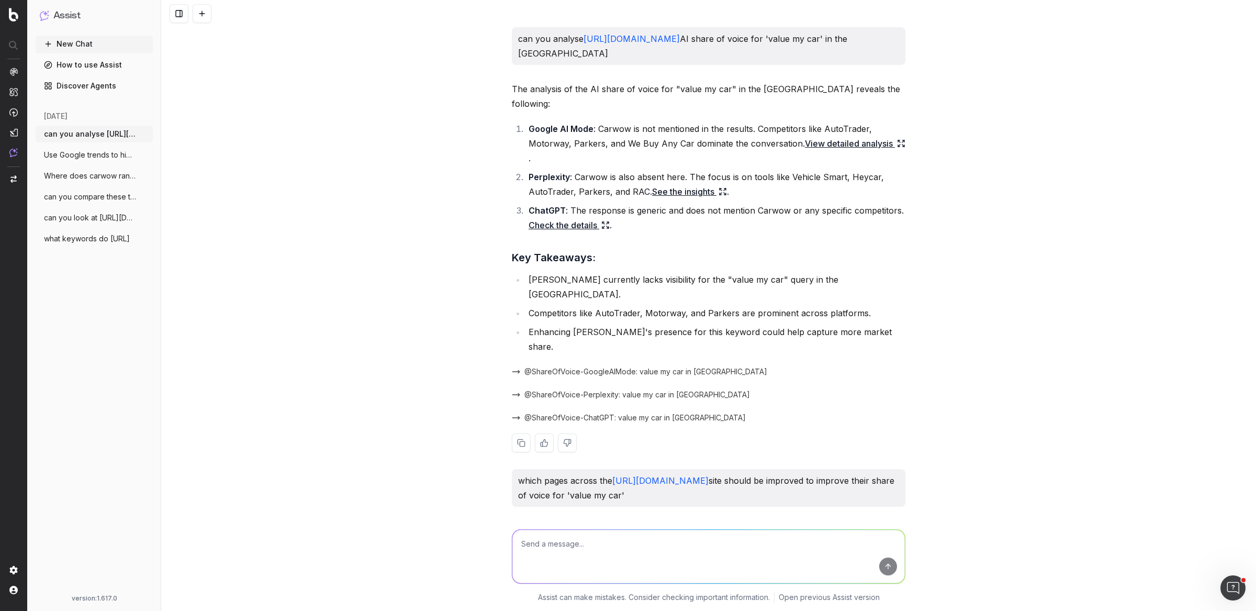
click at [614, 203] on li "ChatGPT : The response is generic and does not mention Carwow or any specific c…" at bounding box center [715, 217] width 380 height 29
click at [613, 203] on li "ChatGPT : The response is generic and does not mention Carwow or any specific c…" at bounding box center [715, 217] width 380 height 29
click at [739, 170] on li "Perplexity : Carwow is also absent here. The focus is on tools like Vehicle Sma…" at bounding box center [715, 184] width 380 height 29
click at [833, 136] on link "View detailed analysis" at bounding box center [855, 143] width 100 height 15
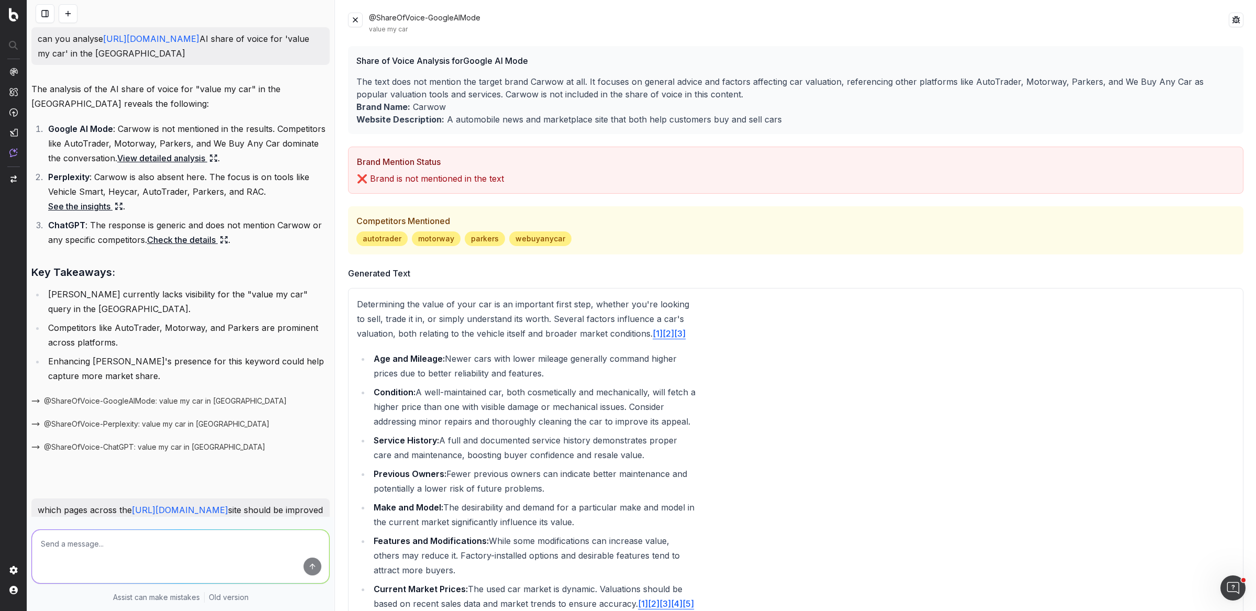
click at [352, 18] on button at bounding box center [355, 20] width 15 height 15
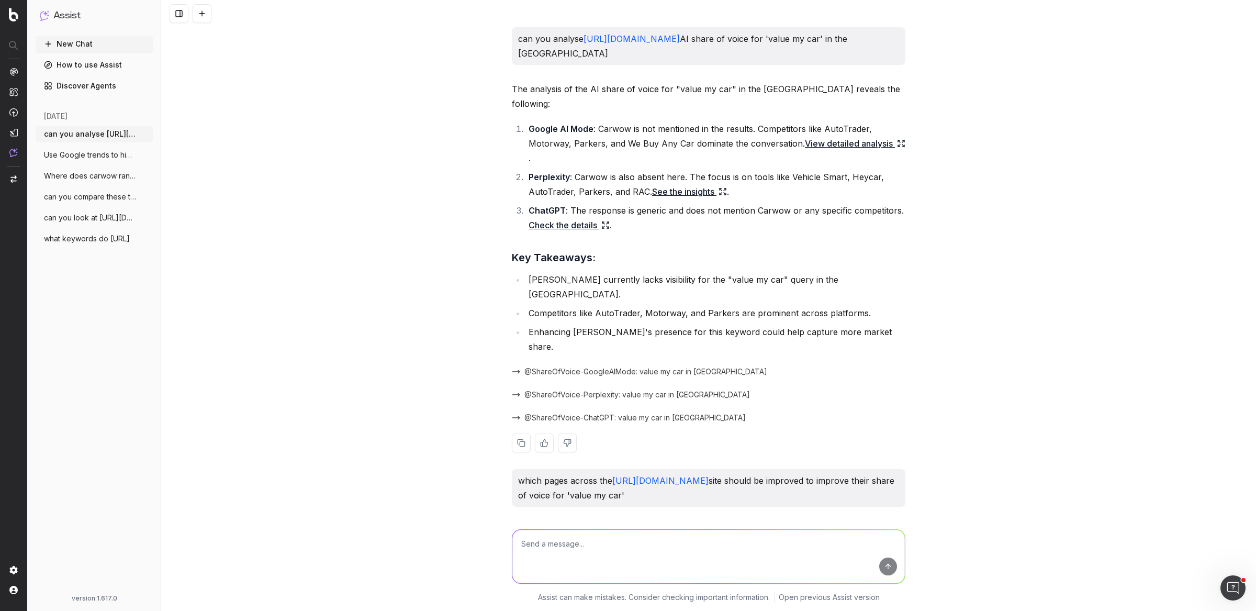
click at [694, 184] on link "See the insights" at bounding box center [689, 191] width 75 height 15
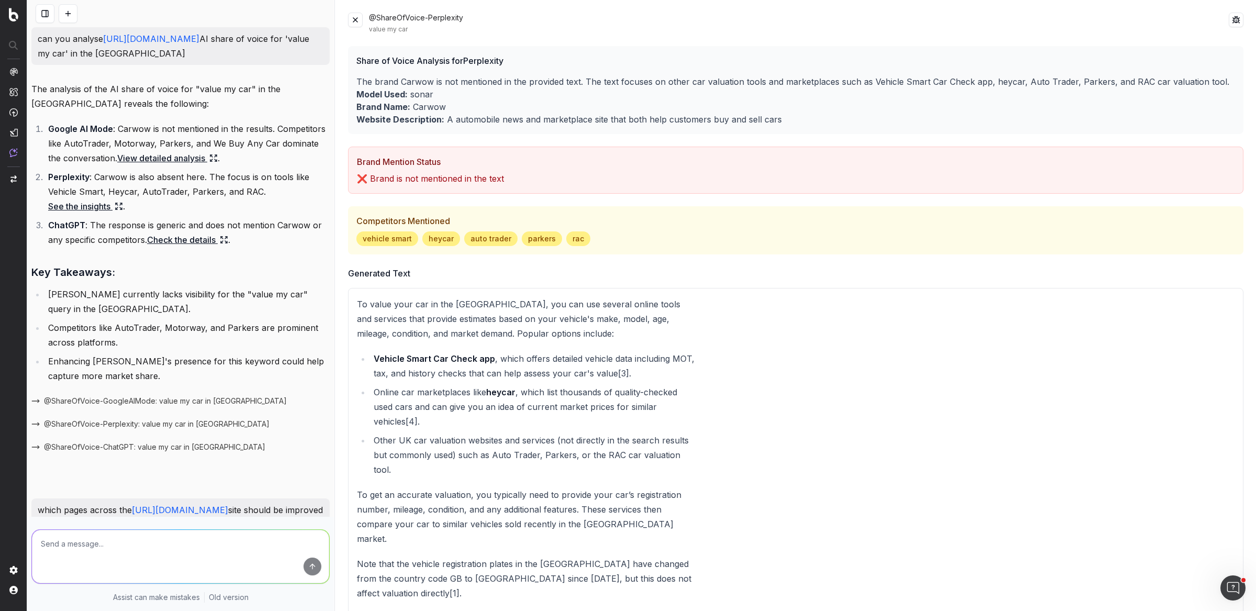
click at [359, 24] on button at bounding box center [355, 20] width 15 height 15
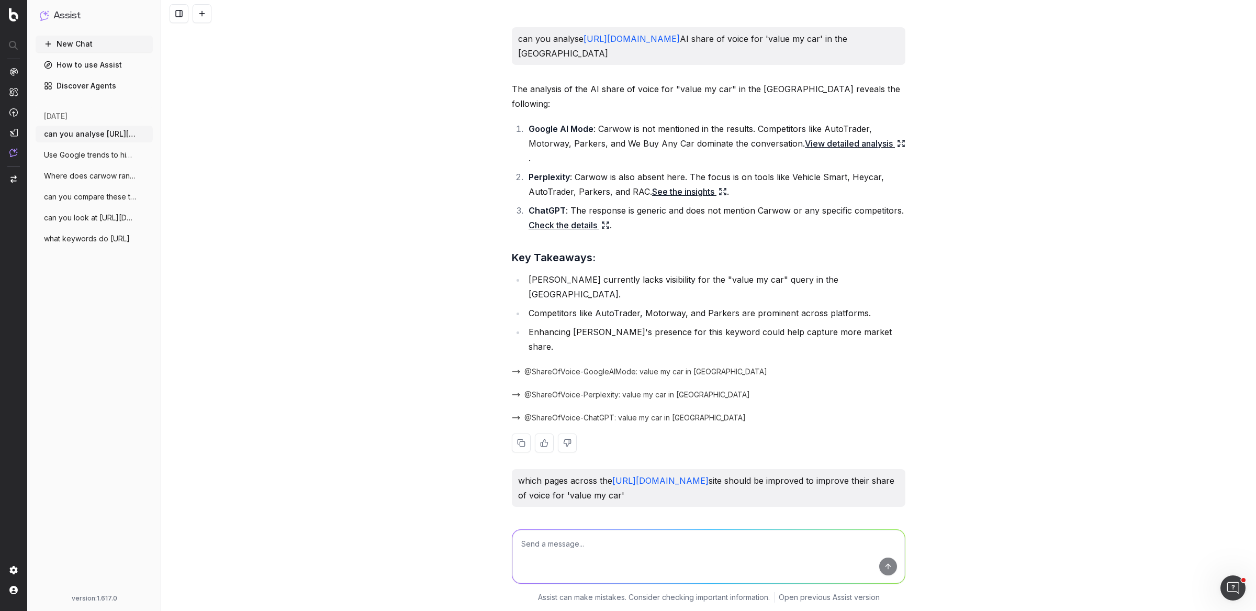
click at [588, 218] on link "Check the details" at bounding box center [568, 225] width 81 height 15
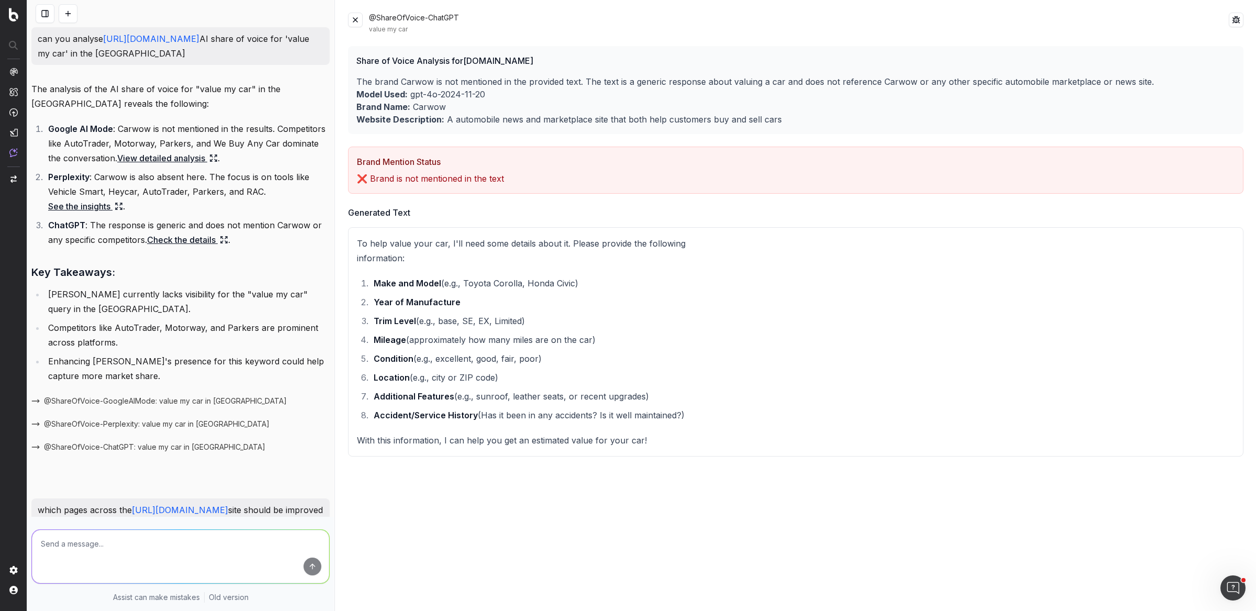
click at [357, 15] on button at bounding box center [355, 20] width 15 height 15
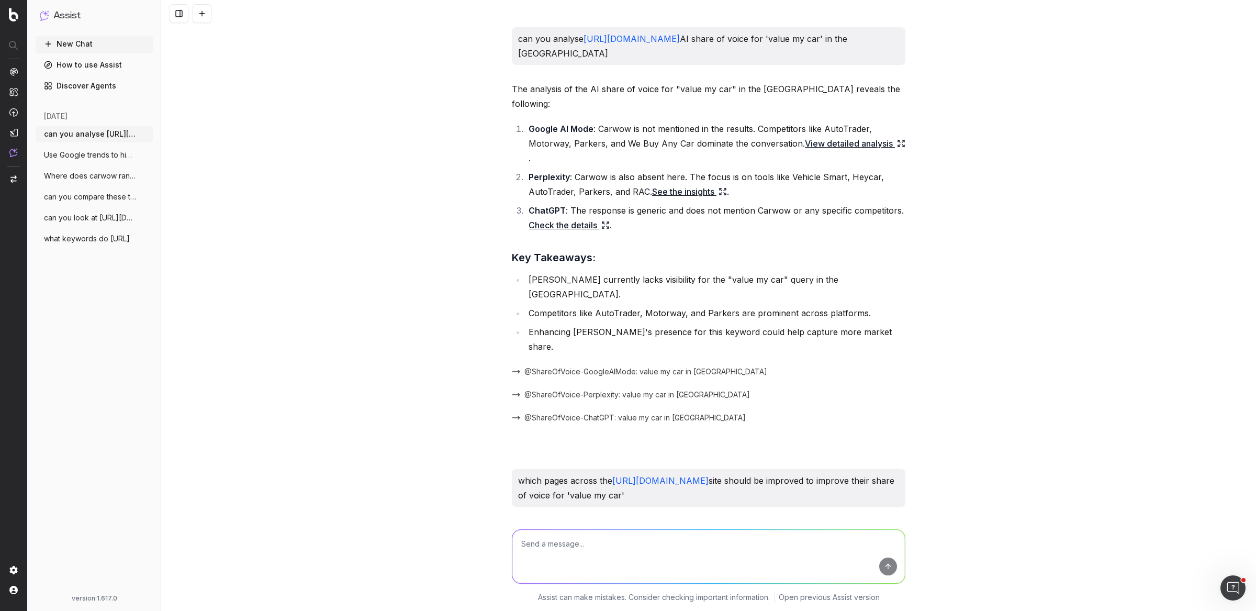
click at [739, 41] on p "can you analyse https://www.carwow.co.uk AI share of voice for 'value my car' i…" at bounding box center [708, 45] width 381 height 29
copy p "can you analyse https://www.carwow.co.uk AI share of voice for 'value my car' i…"
click at [641, 551] on textarea at bounding box center [708, 555] width 392 height 53
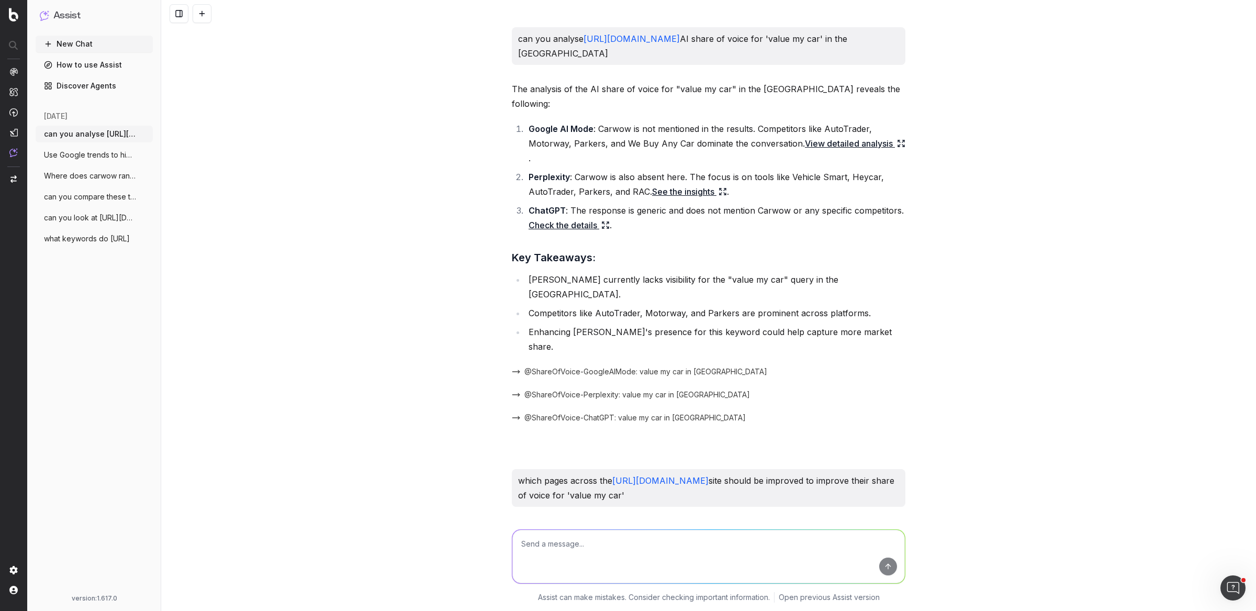
paste textarea "can you analyse https://www.carwow.co.uk AI share of voice for 'value my car' i…"
click at [669, 545] on textarea "can you analyse https://www.carwow.co.uk AI share of voice for 'value my car' i…" at bounding box center [708, 555] width 392 height 53
drag, startPoint x: 777, startPoint y: 544, endPoint x: 824, endPoint y: 544, distance: 46.6
click at [824, 544] on textarea "can you analyse https://www.carwow.co.uk entire site AI share of voice for 'val…" at bounding box center [708, 555] width 392 height 53
type textarea "can you analyse https://www.carwow.co.uk entire site AI share of voice for 'the…"
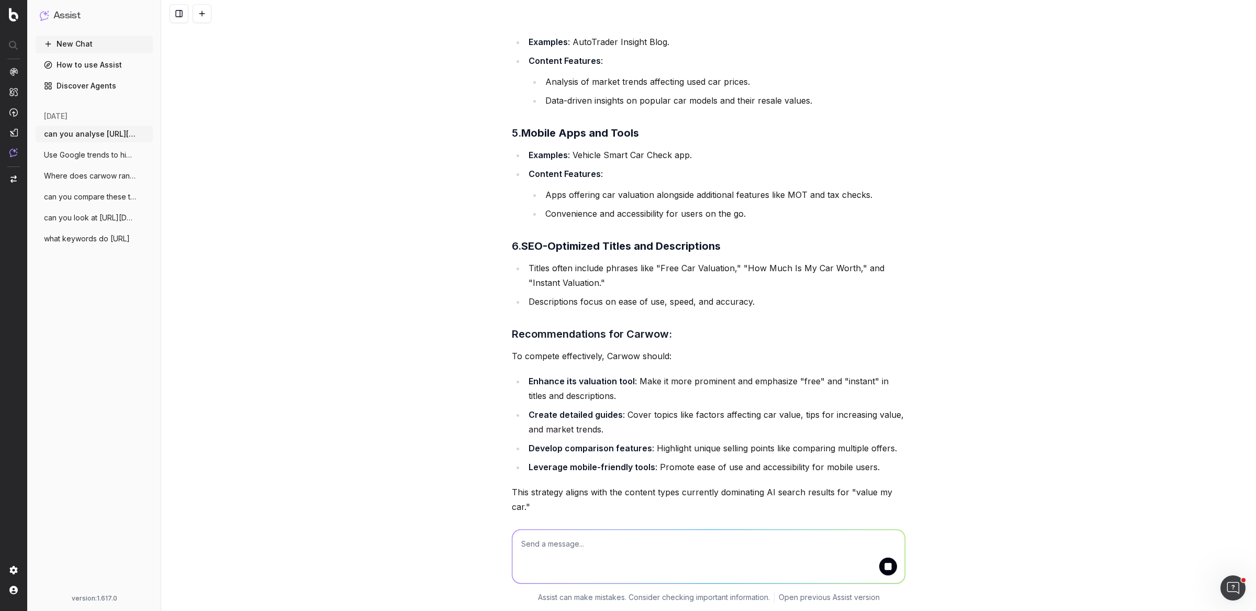
scroll to position [1481, 0]
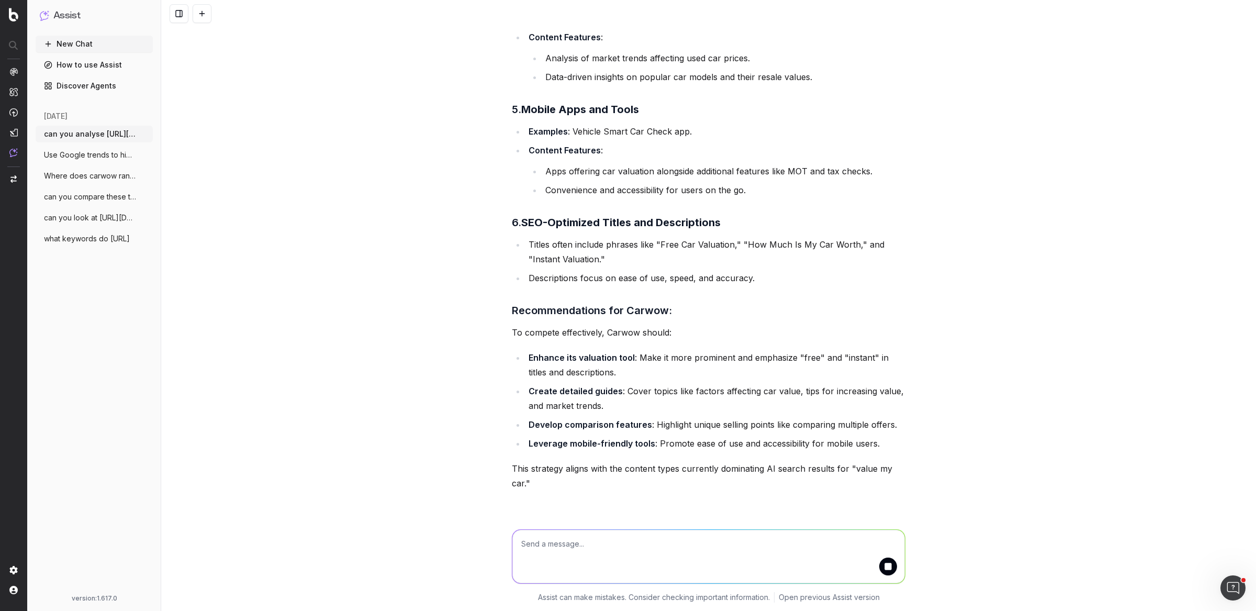
click at [85, 156] on span "Use Google trends to highlight when tren" at bounding box center [90, 155] width 92 height 10
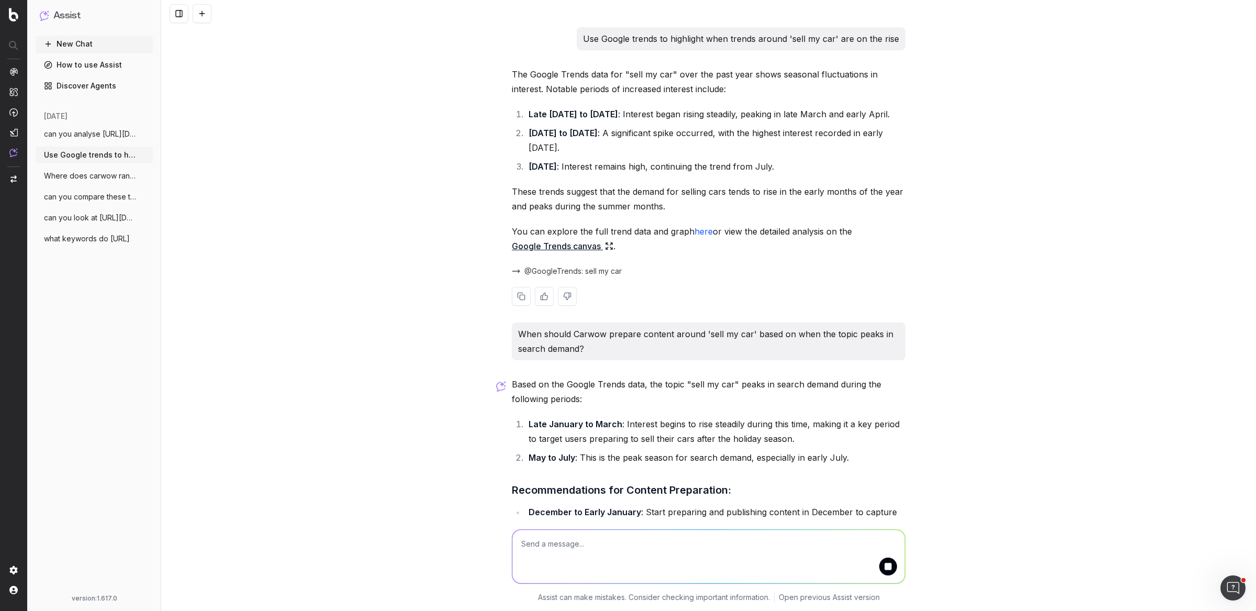
click at [543, 253] on link "Google Trends canvas" at bounding box center [562, 246] width 101 height 15
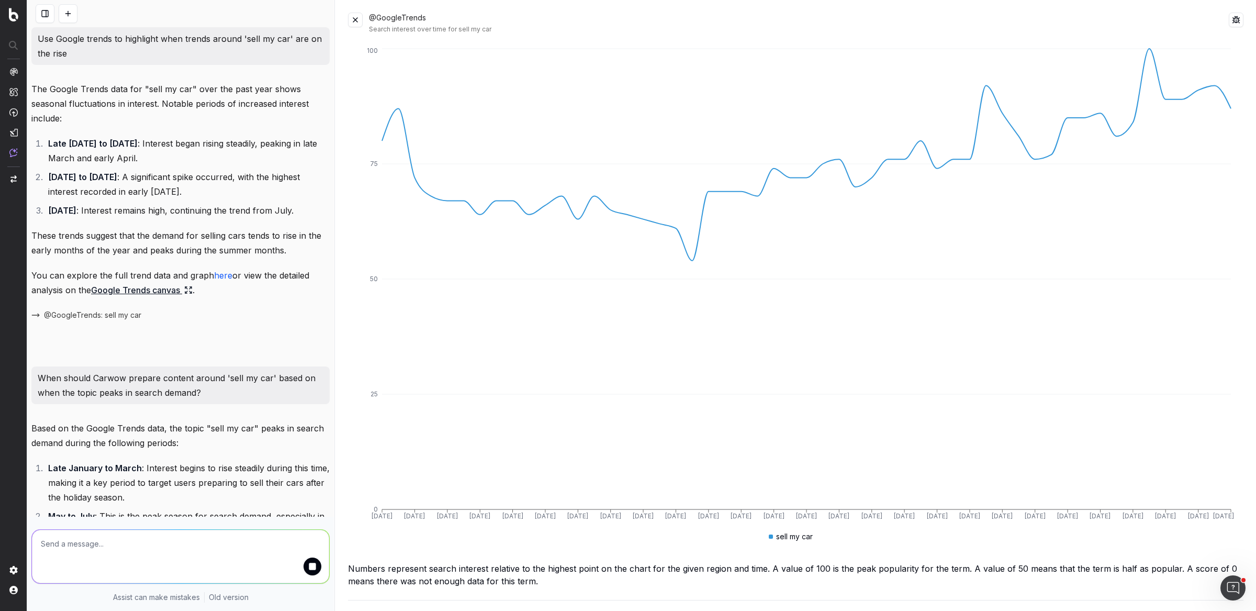
click at [354, 21] on button at bounding box center [355, 20] width 15 height 15
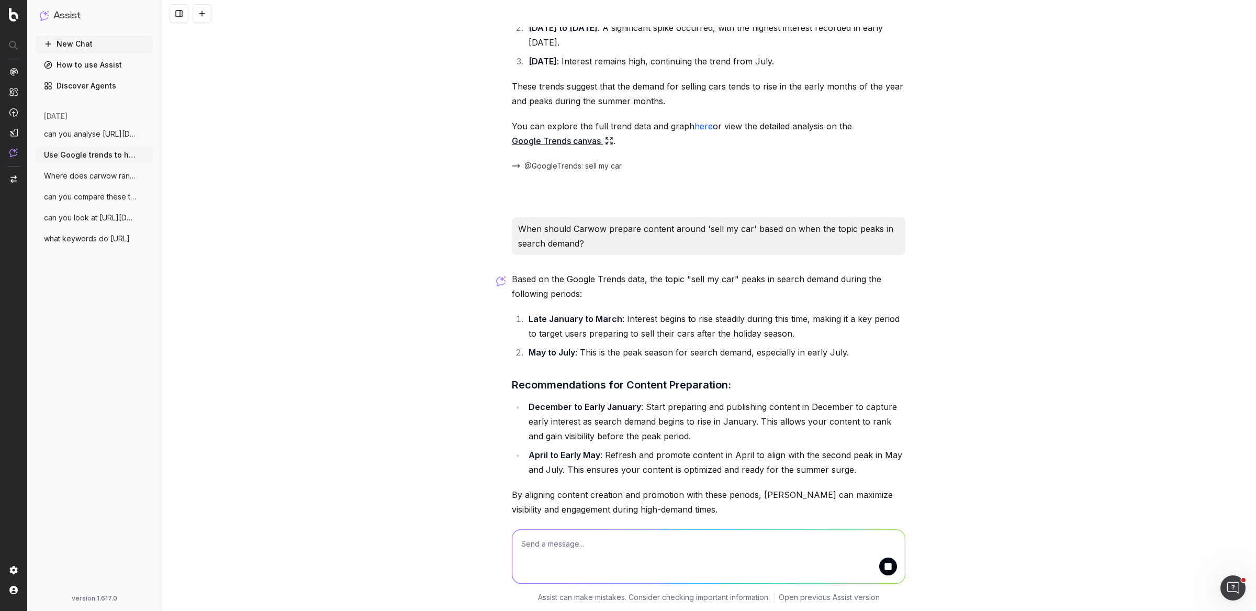
scroll to position [119, 0]
click at [463, 424] on div "Use Google trends to highlight when trends around 'sell my car' are on the rise…" at bounding box center [708, 305] width 1095 height 611
click at [106, 132] on span "can you analyse https://www.carwow.co.uk" at bounding box center [90, 134] width 92 height 10
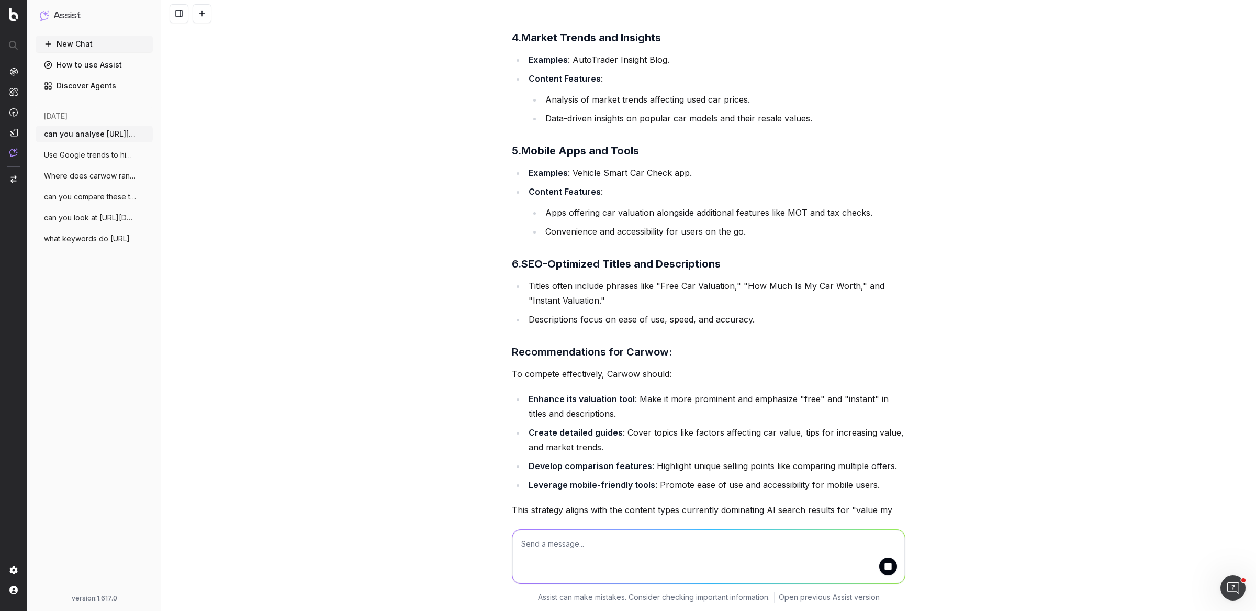
scroll to position [1481, 0]
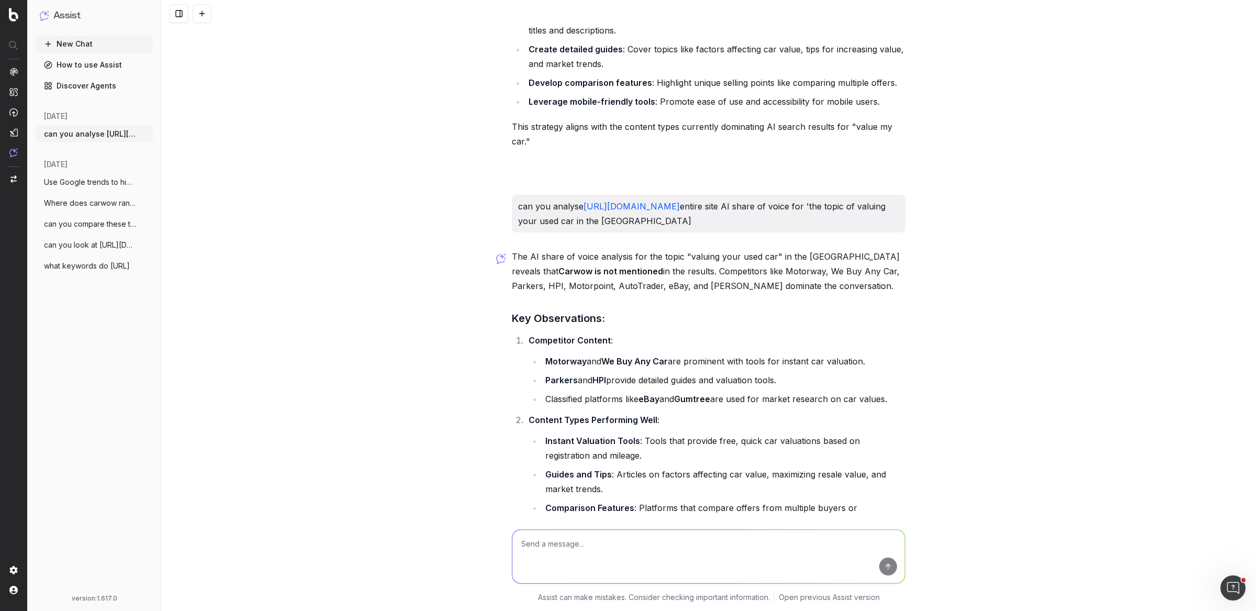
scroll to position [1840, 0]
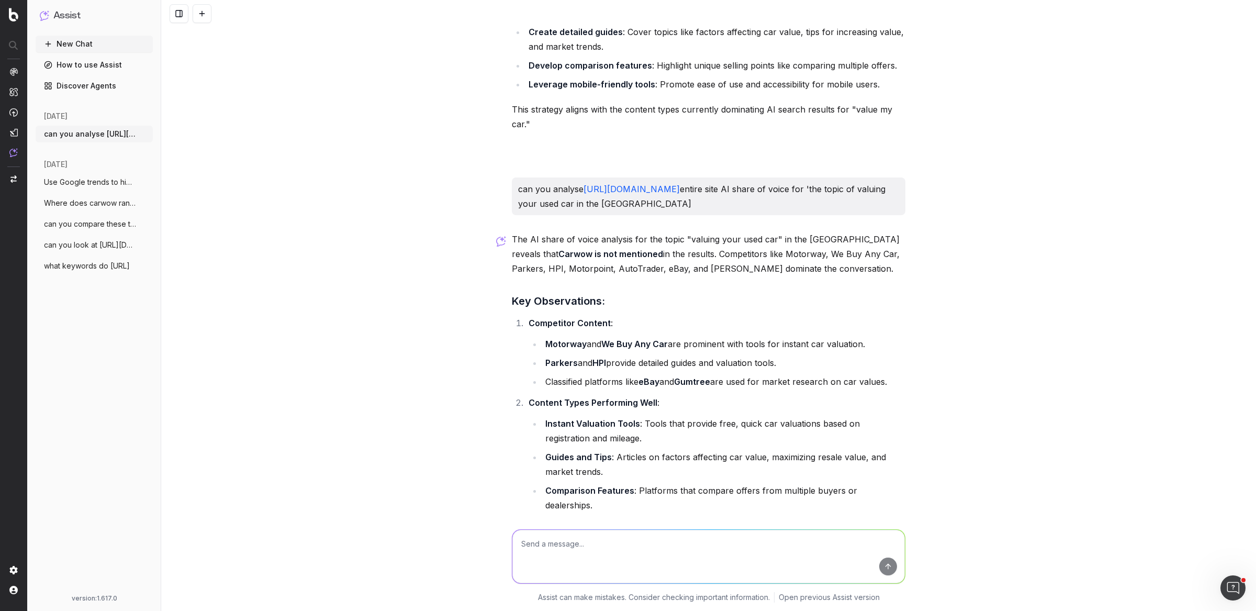
click at [593, 539] on li "Lack of visibility for its car valuation or related services." at bounding box center [723, 546] width 363 height 15
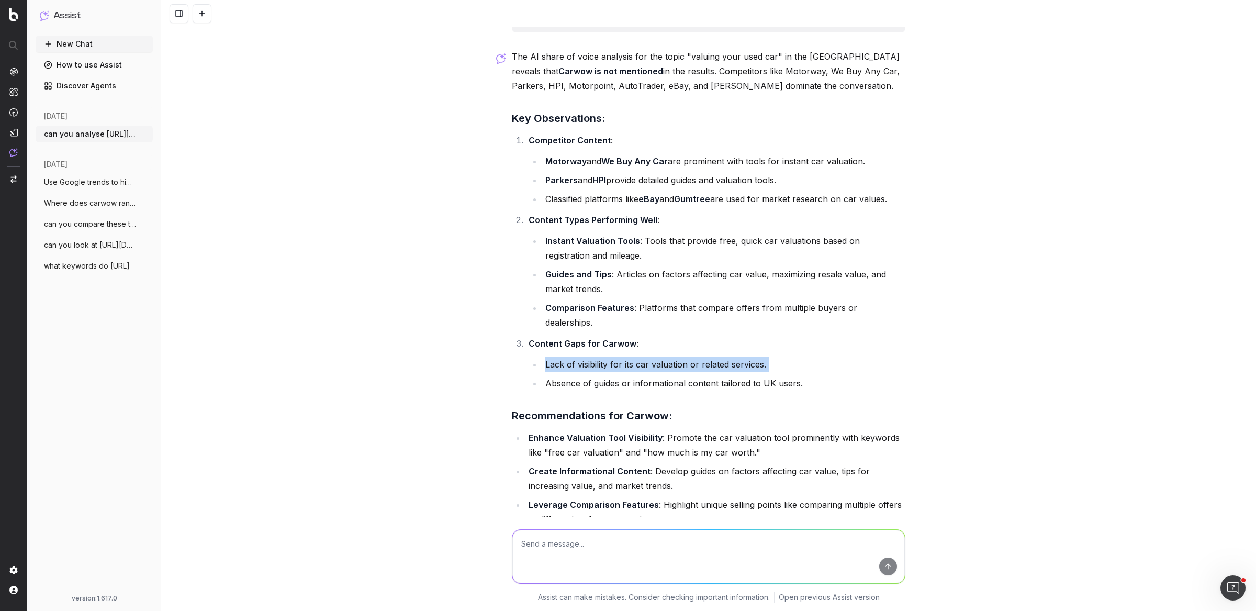
scroll to position [2023, 0]
